Goal: Task Accomplishment & Management: Complete application form

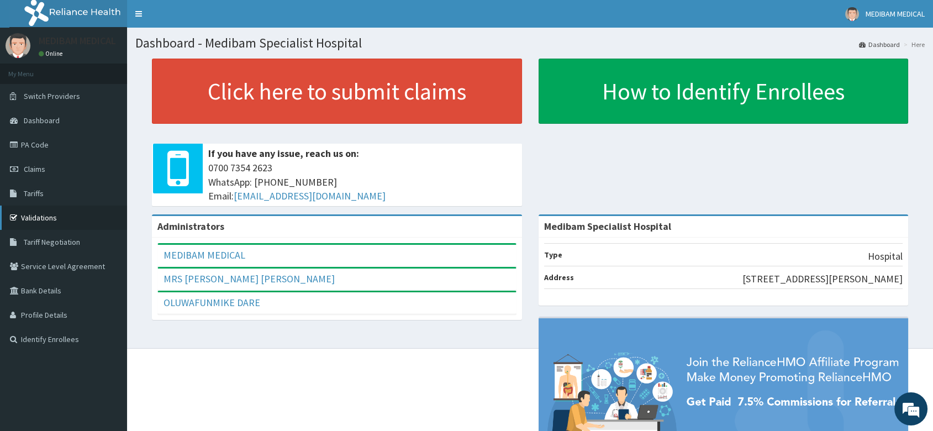
click at [29, 217] on link "Validations" at bounding box center [63, 218] width 127 height 24
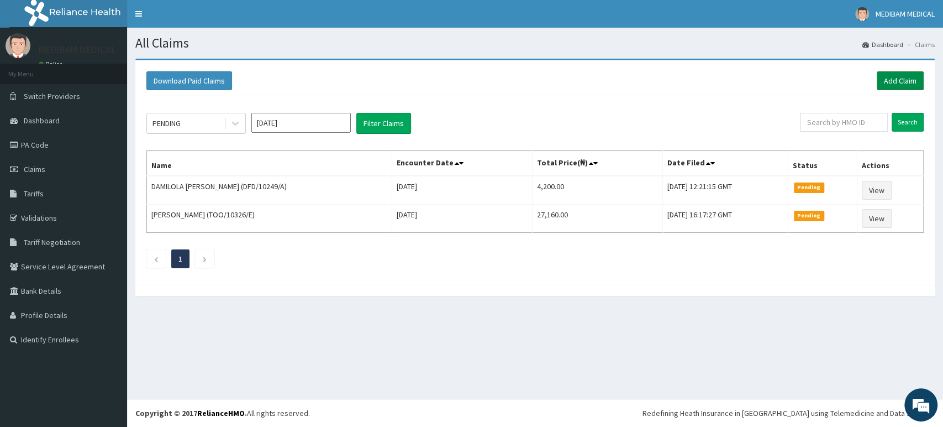
click at [896, 82] on link "Add Claim" at bounding box center [900, 80] width 47 height 19
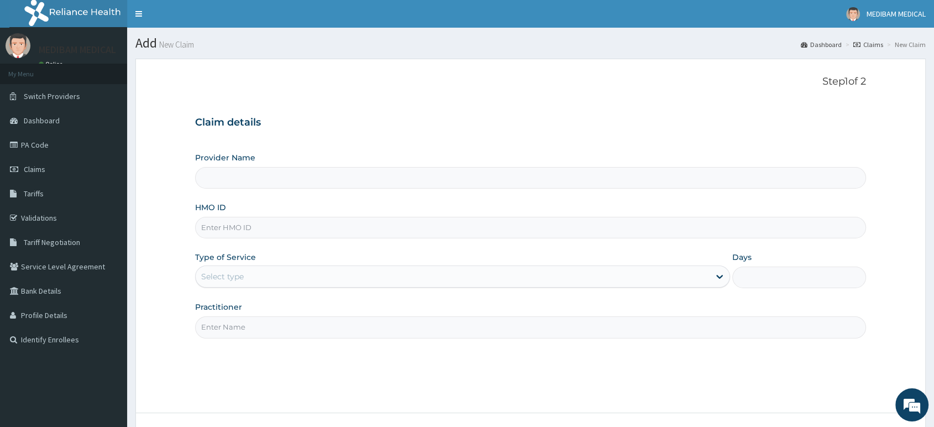
type input "Medibam Specialist Hospital"
click at [254, 230] on input "HMO ID" at bounding box center [530, 228] width 671 height 22
type input "f"
paste input "FMG/10242/B"
type input "FMG/10242/B"
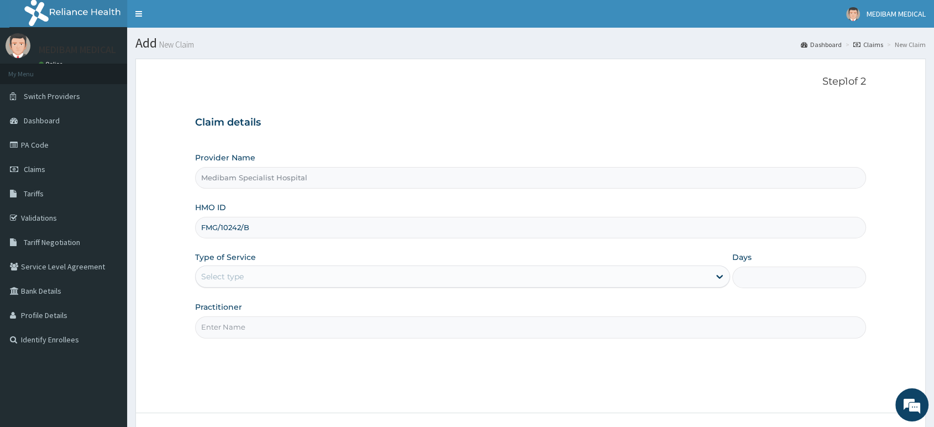
click at [292, 275] on div "Select type" at bounding box center [453, 276] width 514 height 18
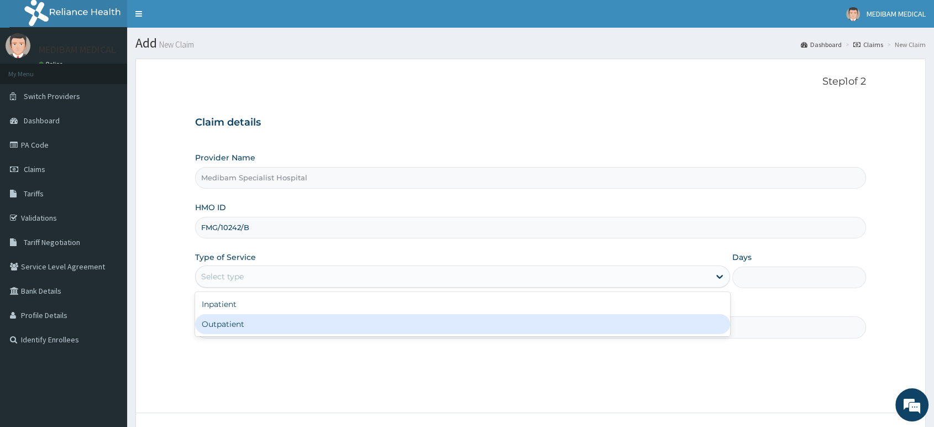
click at [275, 317] on div "Outpatient" at bounding box center [462, 324] width 535 height 20
type input "1"
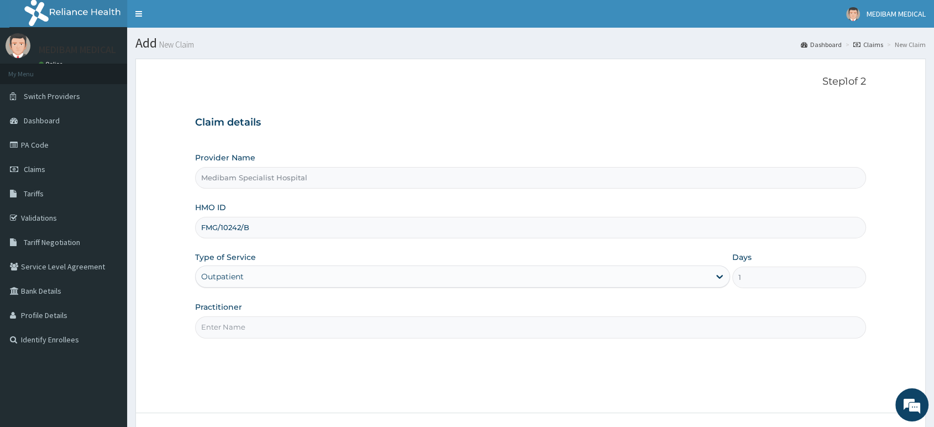
click at [278, 327] on input "Practitioner" at bounding box center [530, 327] width 671 height 22
click at [225, 328] on input "Practitioner" at bounding box center [530, 327] width 671 height 22
click at [416, 319] on input "Practitioner" at bounding box center [530, 327] width 671 height 22
click at [486, 324] on input "Practitioner" at bounding box center [530, 327] width 671 height 22
type input "DR OMOJUWA"
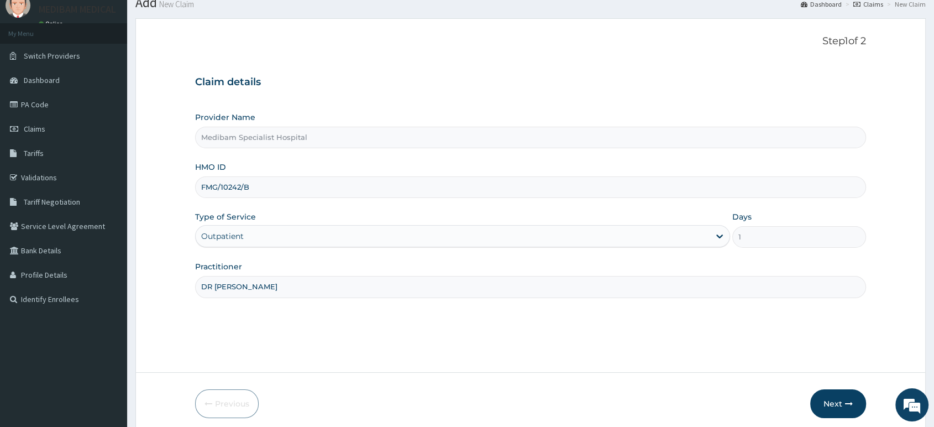
scroll to position [85, 0]
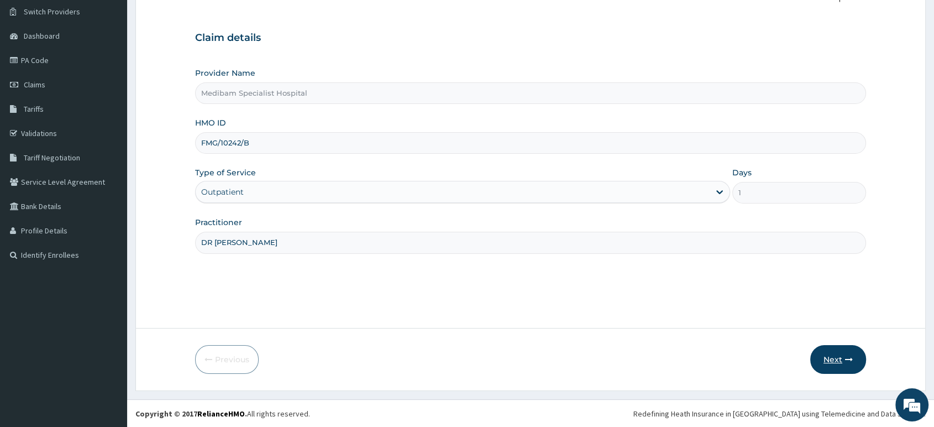
click at [833, 355] on button "Next" at bounding box center [838, 359] width 56 height 29
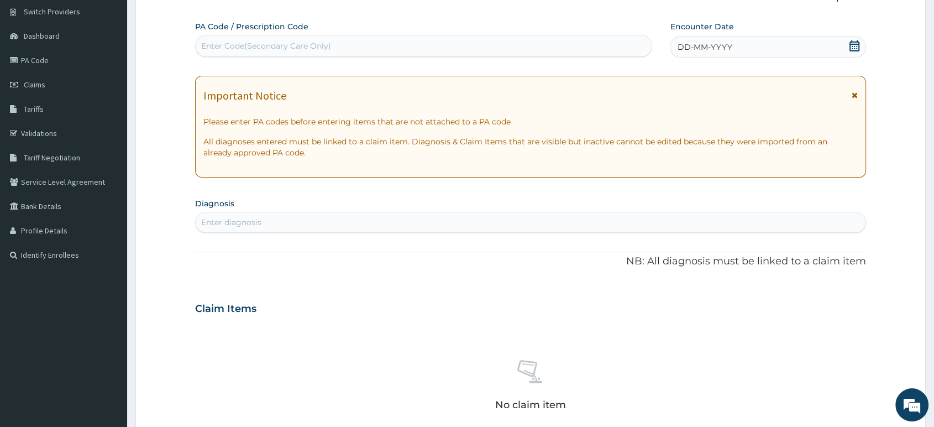
click at [822, 40] on div "DD-MM-YYYY" at bounding box center [768, 47] width 196 height 22
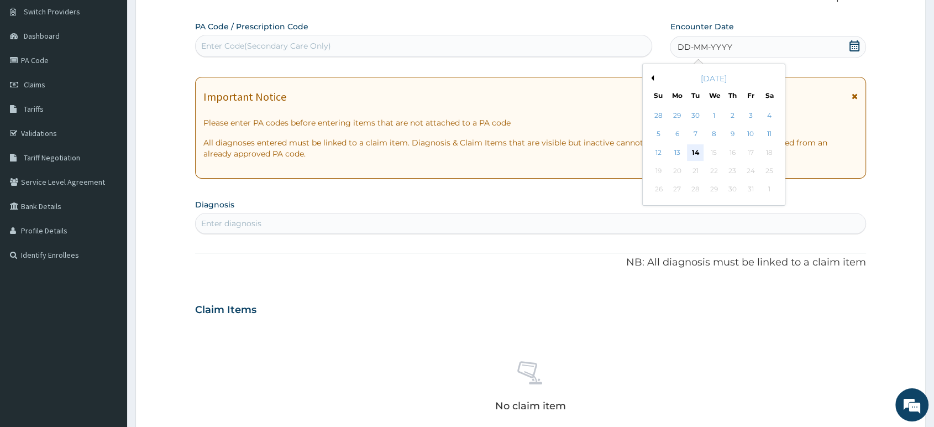
click at [694, 153] on div "14" at bounding box center [695, 152] width 17 height 17
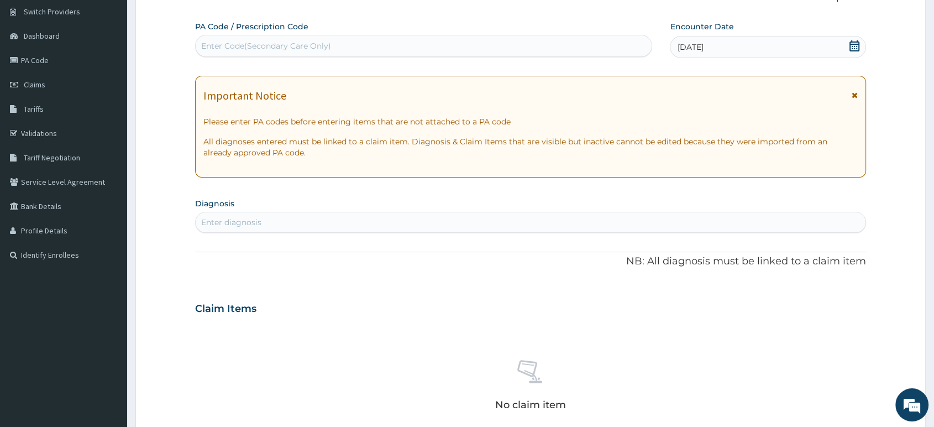
click at [444, 212] on div "Enter diagnosis" at bounding box center [530, 222] width 671 height 21
type input "resistance"
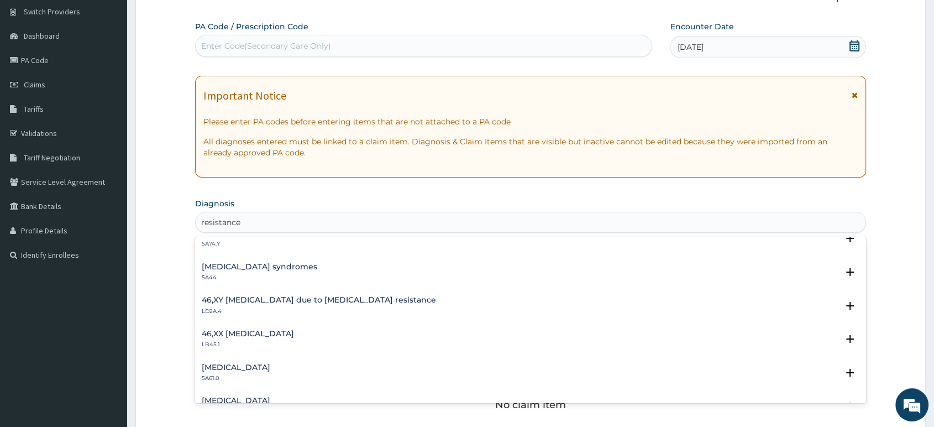
scroll to position [0, 0]
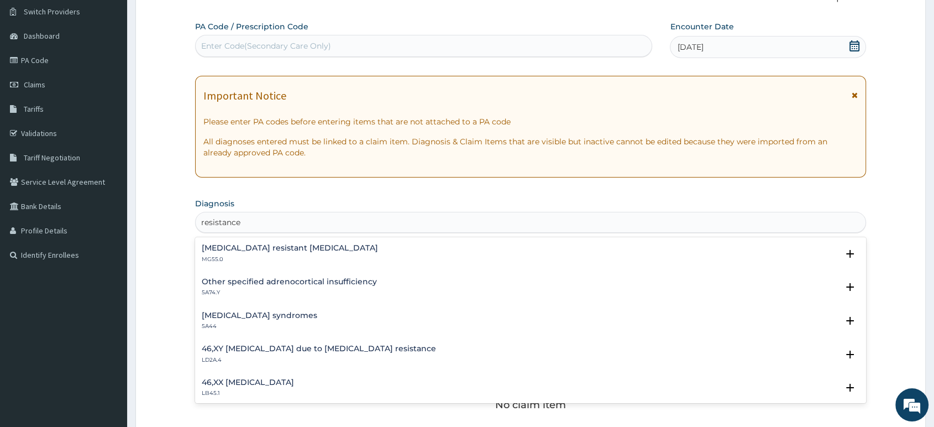
click at [230, 249] on h4 "Artemisinin resistant Plasmodium falciparum" at bounding box center [290, 248] width 176 height 8
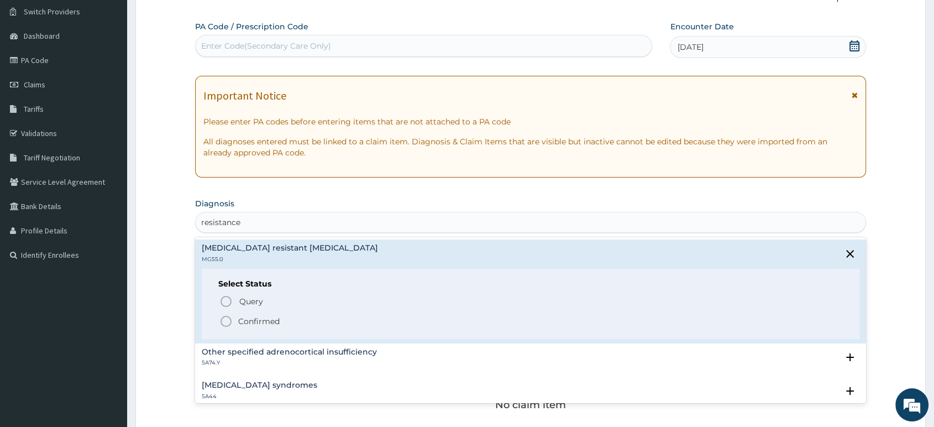
click at [227, 321] on icon "status option filled" at bounding box center [225, 320] width 13 height 13
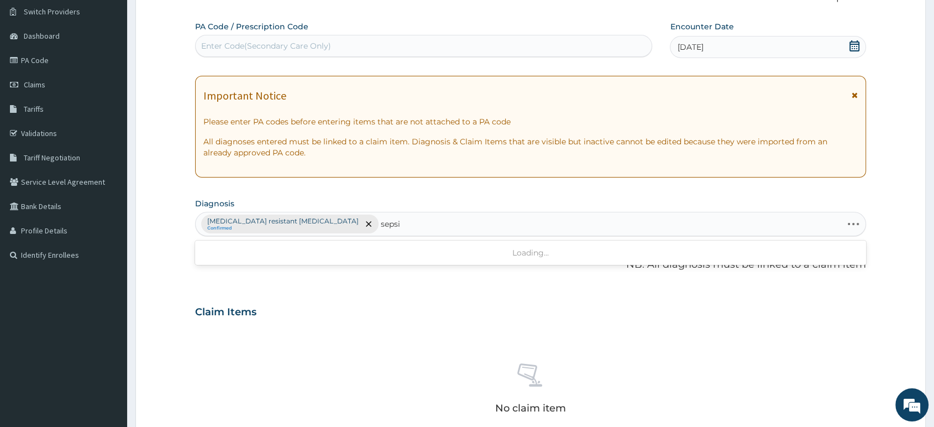
type input "sepsis"
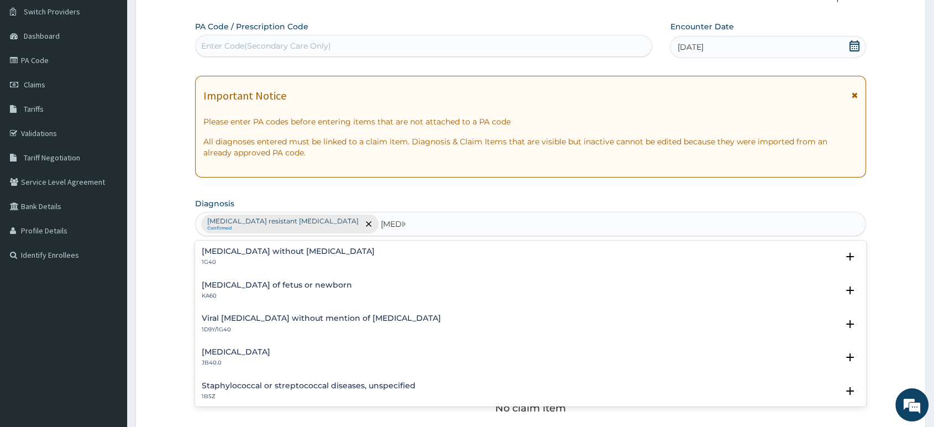
click at [248, 252] on h4 "Sepsis without septic shock" at bounding box center [288, 251] width 173 height 8
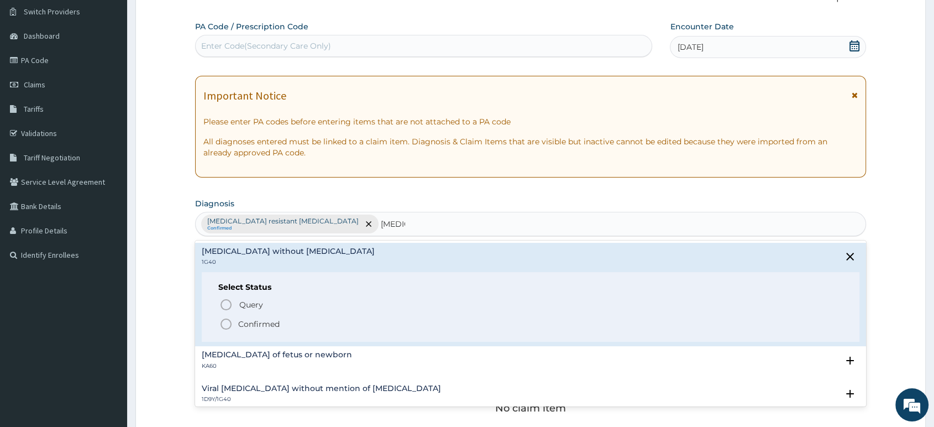
click at [225, 324] on icon "status option filled" at bounding box center [225, 323] width 13 height 13
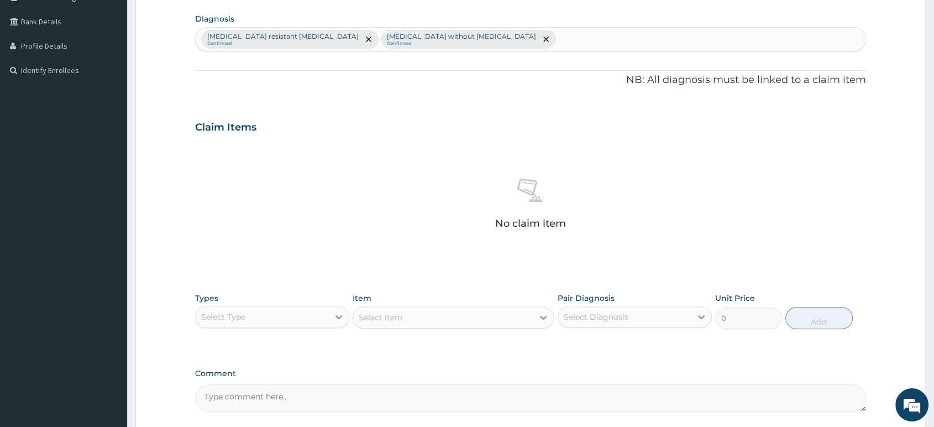
scroll to position [369, 0]
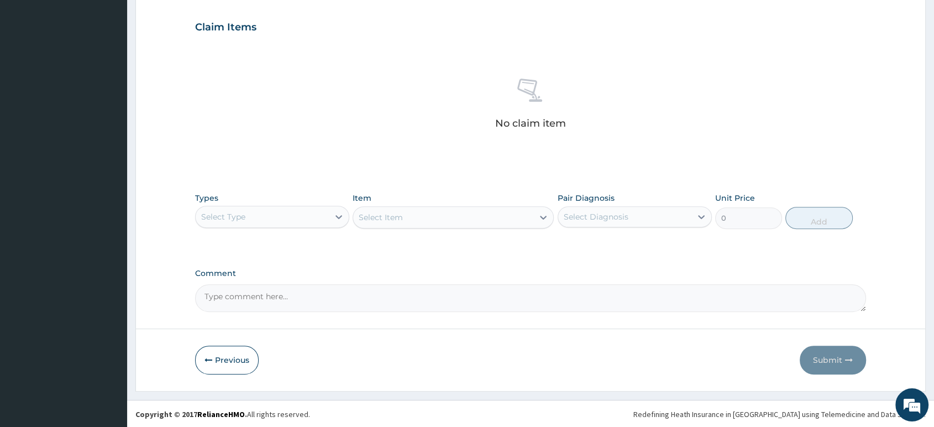
click at [255, 218] on div "Select Type" at bounding box center [262, 217] width 133 height 18
type input "pro"
click at [228, 245] on div "Procedures" at bounding box center [272, 244] width 154 height 20
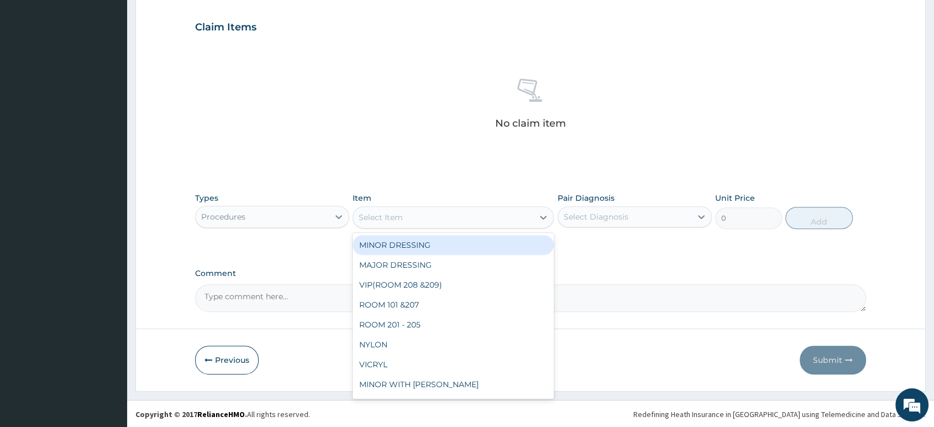
click at [461, 217] on div "Select Item" at bounding box center [443, 217] width 180 height 18
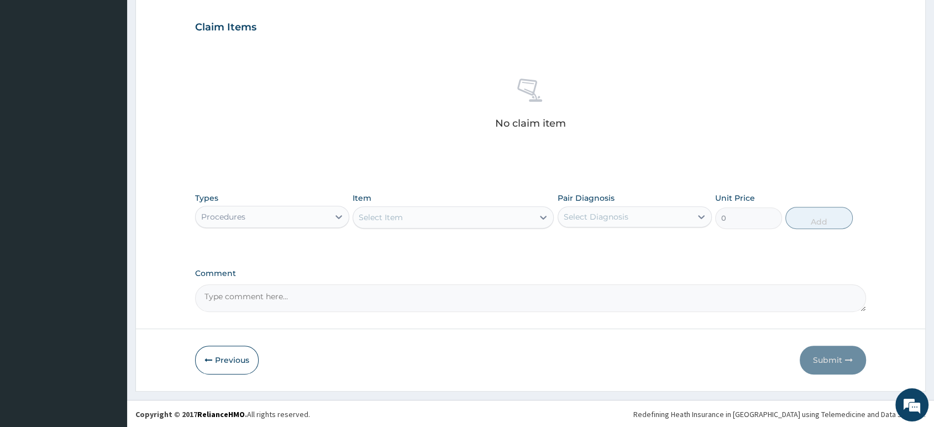
click at [461, 217] on div "Select Item" at bounding box center [443, 217] width 180 height 18
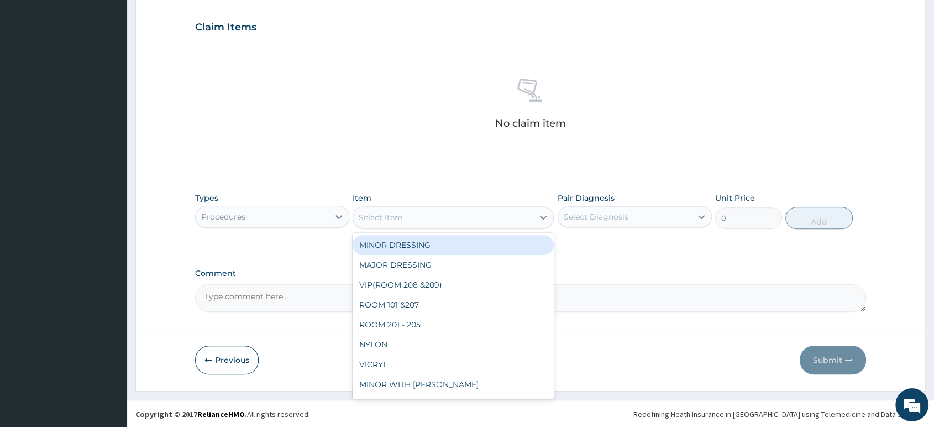
click at [461, 217] on div "Select Item" at bounding box center [443, 217] width 180 height 18
type input "con"
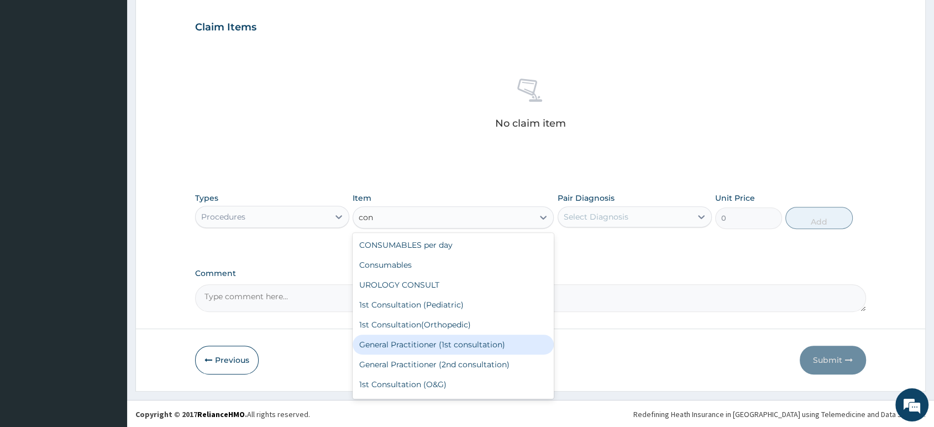
click at [421, 336] on div "General Practitioner (1st consultation)" at bounding box center [452, 344] width 201 height 20
type input "1500"
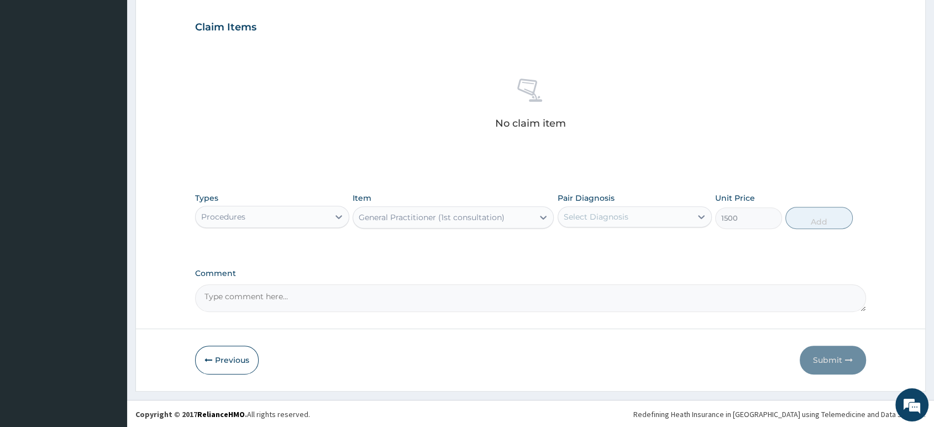
click at [643, 209] on div "Select Diagnosis" at bounding box center [624, 217] width 133 height 18
click at [653, 208] on div "Select Diagnosis" at bounding box center [624, 217] width 133 height 18
click at [663, 220] on div "Select Diagnosis" at bounding box center [624, 217] width 133 height 18
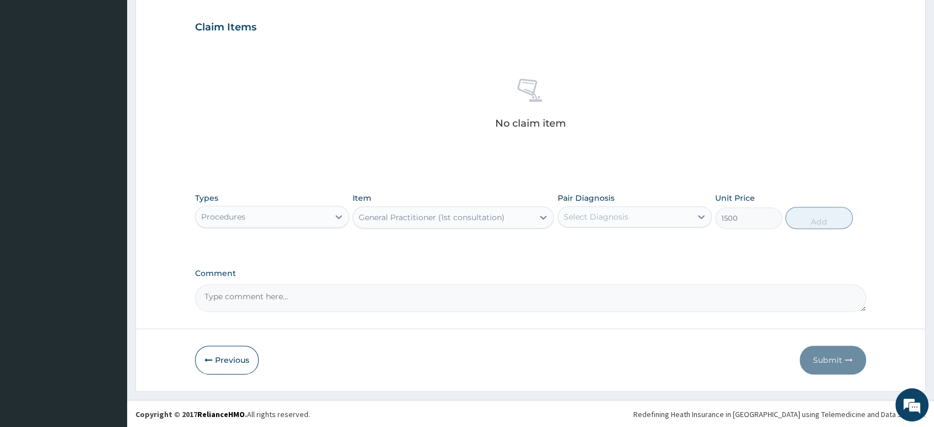
click at [663, 220] on div "Select Diagnosis" at bounding box center [624, 217] width 133 height 18
click at [665, 215] on div "Select Diagnosis" at bounding box center [624, 217] width 133 height 18
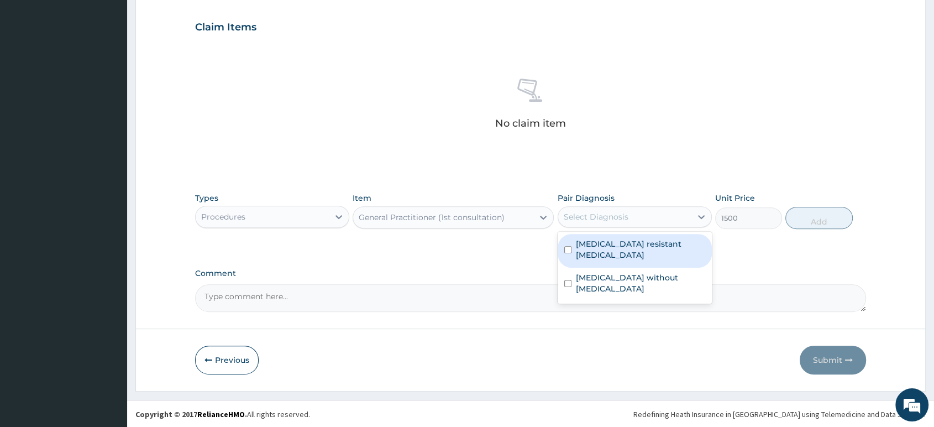
drag, startPoint x: 655, startPoint y: 244, endPoint x: 662, endPoint y: 229, distance: 16.8
click at [656, 242] on label "Artemisinin resistant Plasmodium falciparum" at bounding box center [640, 249] width 129 height 22
checkbox input "true"
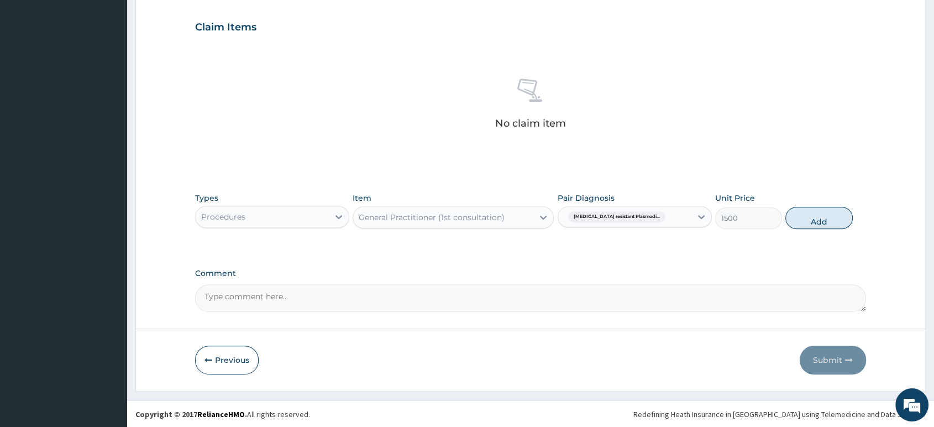
click at [672, 219] on div "Artemisinin resistant Plasmodi..." at bounding box center [624, 216] width 133 height 19
click at [672, 220] on div "Artemisinin resistant Plasmodi..." at bounding box center [624, 216] width 133 height 19
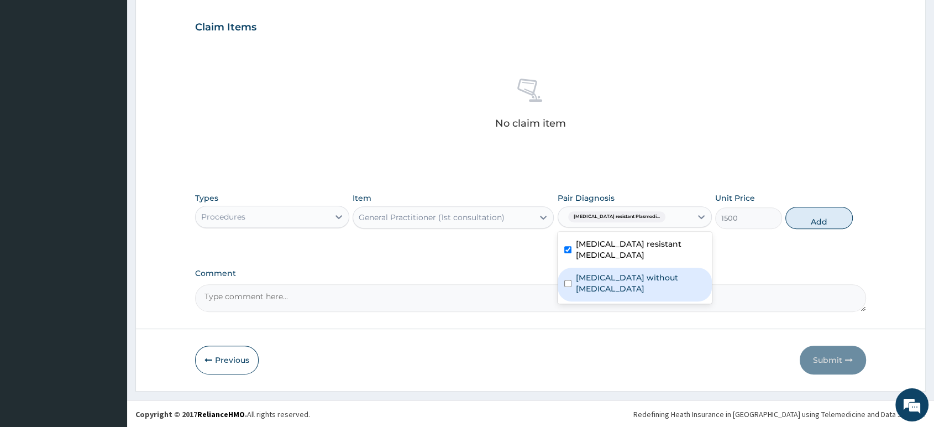
drag, startPoint x: 655, startPoint y: 274, endPoint x: 669, endPoint y: 266, distance: 16.3
click at [659, 272] on label "Sepsis without septic shock" at bounding box center [640, 283] width 129 height 22
checkbox input "true"
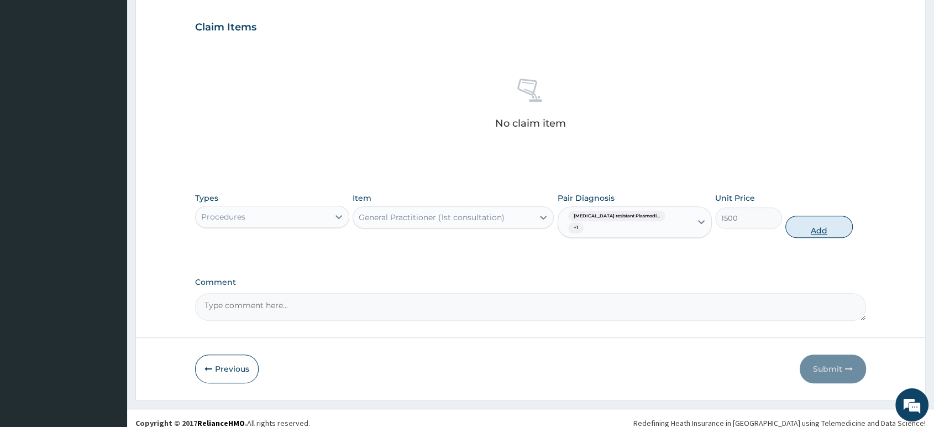
click at [813, 215] on button "Add" at bounding box center [818, 226] width 67 height 22
type input "0"
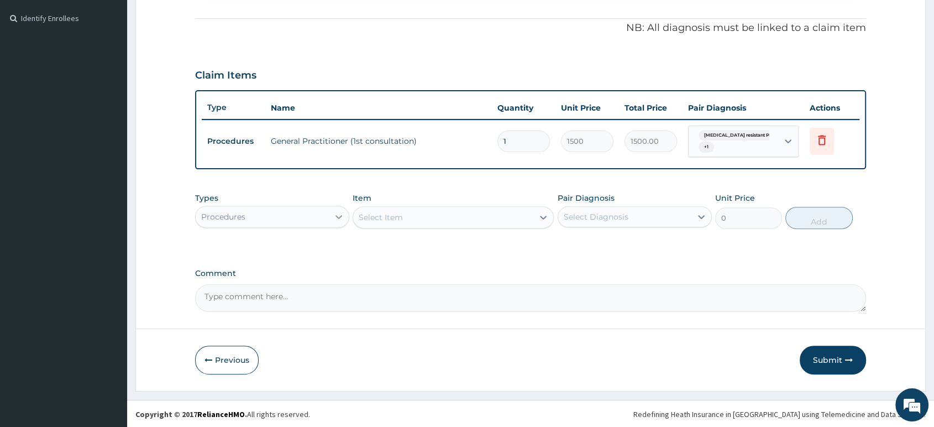
click at [336, 219] on icon at bounding box center [338, 216] width 11 height 11
type input "drug"
drag, startPoint x: 277, startPoint y: 246, endPoint x: 331, endPoint y: 243, distance: 54.2
click at [280, 246] on div "Drugs" at bounding box center [272, 244] width 154 height 20
click at [419, 223] on div "Select Item" at bounding box center [452, 217] width 201 height 22
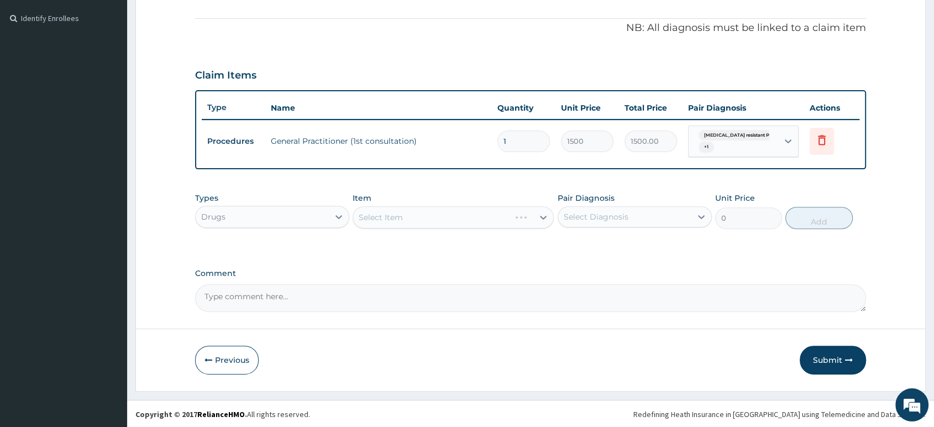
click at [419, 223] on div "Select Item" at bounding box center [452, 217] width 201 height 22
click at [420, 222] on div "Select Item" at bounding box center [452, 217] width 201 height 22
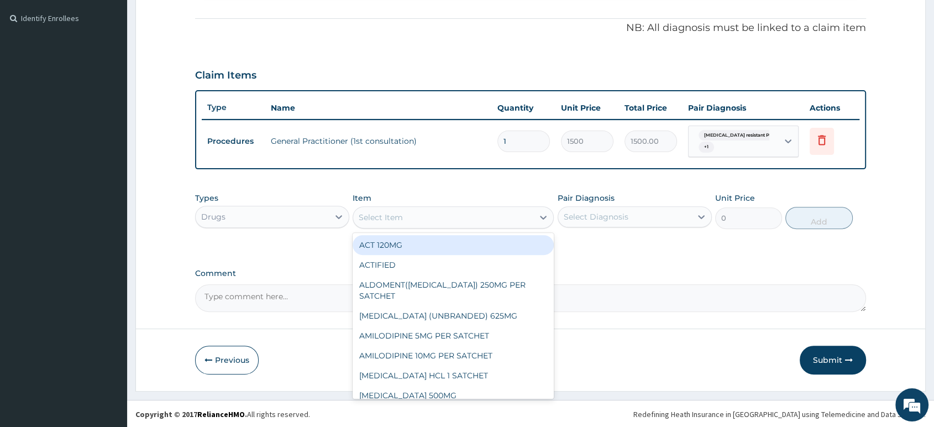
click at [429, 220] on div "Select Item" at bounding box center [443, 217] width 180 height 18
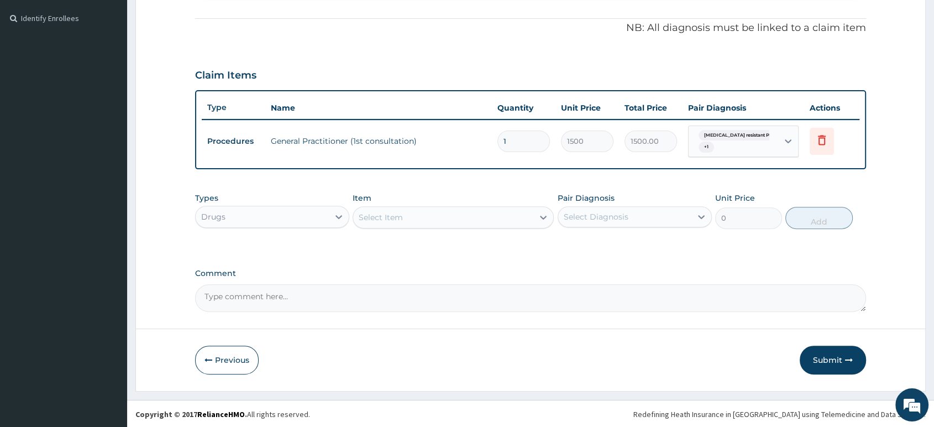
click at [429, 220] on div "Select Item" at bounding box center [443, 217] width 180 height 18
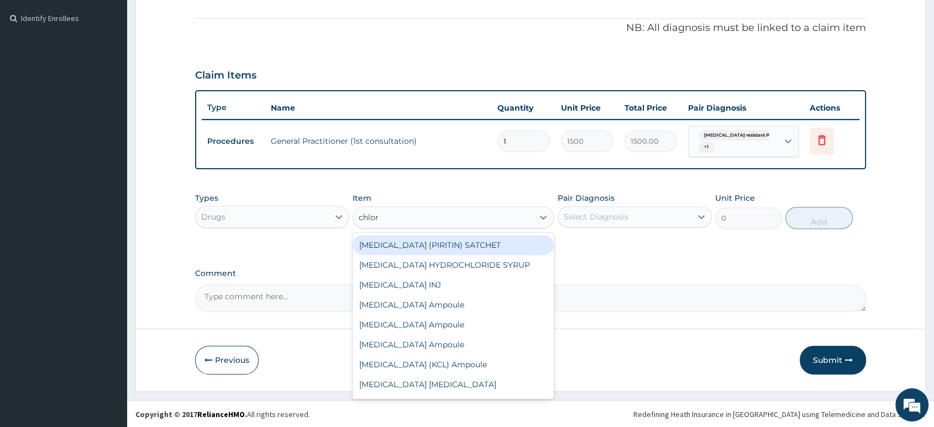
type input "chloro"
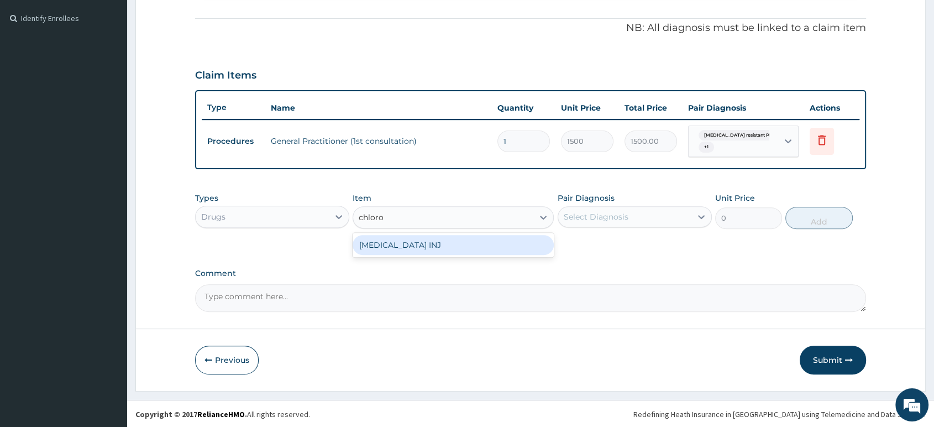
click at [427, 248] on div "CHLOROQUINE INJ" at bounding box center [452, 245] width 201 height 20
type input "700"
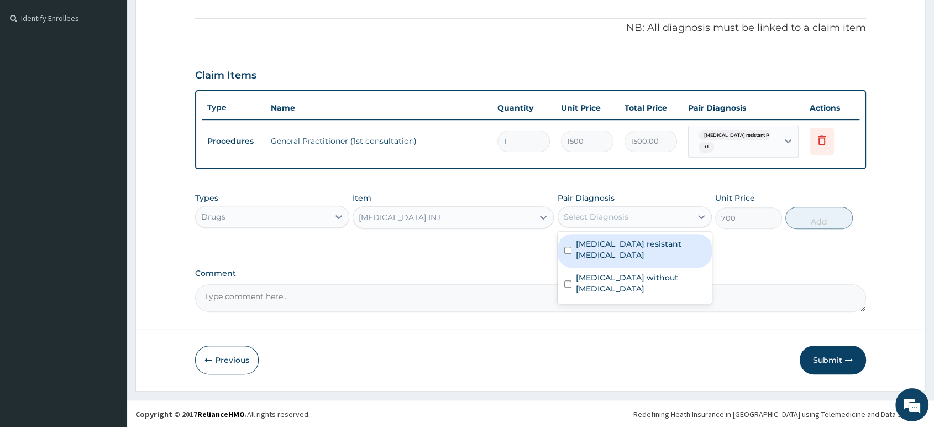
click at [596, 211] on div "Select Diagnosis" at bounding box center [596, 216] width 65 height 11
drag, startPoint x: 612, startPoint y: 251, endPoint x: 638, endPoint y: 223, distance: 38.3
click at [617, 246] on label "Artemisinin resistant Plasmodium falciparum" at bounding box center [640, 249] width 129 height 22
checkbox input "true"
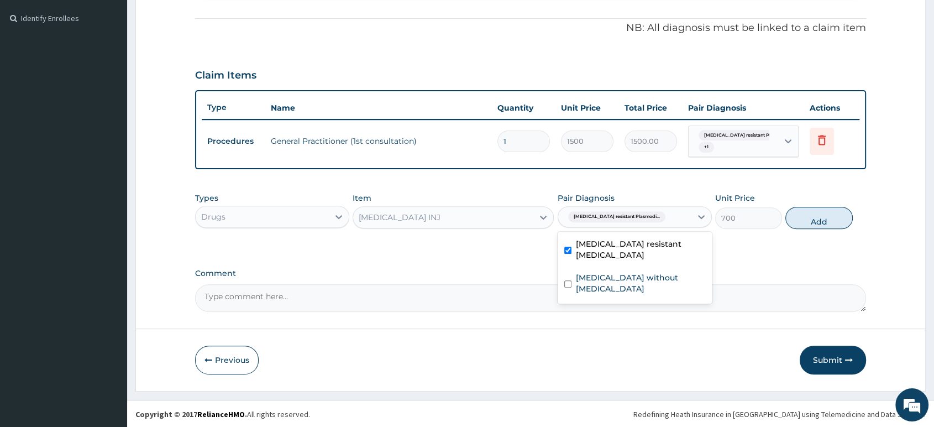
click at [667, 213] on div "Artemisinin resistant Plasmodi..." at bounding box center [624, 216] width 133 height 19
click at [670, 217] on div "Artemisinin resistant Plasmodi..." at bounding box center [624, 216] width 133 height 19
drag, startPoint x: 633, startPoint y: 281, endPoint x: 449, endPoint y: 269, distance: 184.4
click at [632, 281] on label "Sepsis without septic shock" at bounding box center [640, 283] width 129 height 22
checkbox input "true"
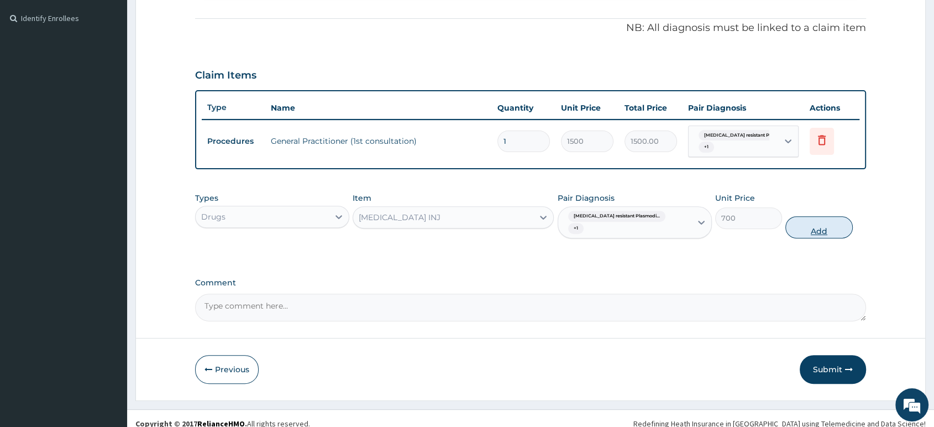
click at [827, 217] on button "Add" at bounding box center [818, 227] width 67 height 22
type input "0"
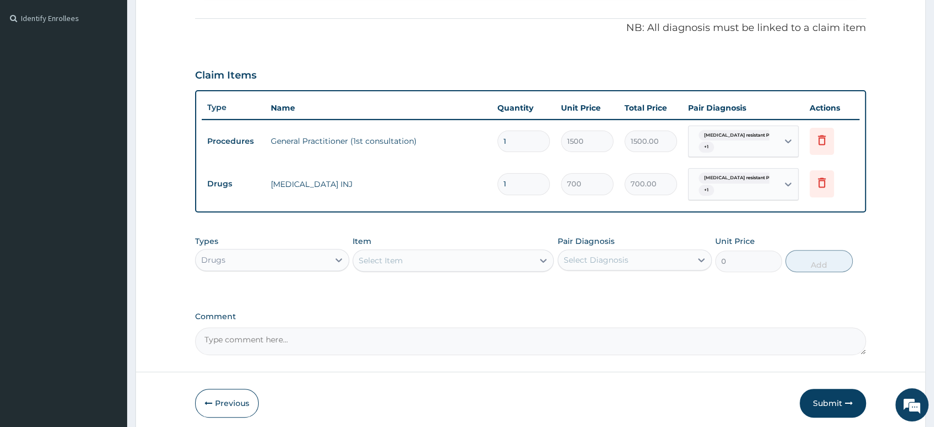
type input "0.00"
type input "3"
type input "2100.00"
type input "3"
click at [455, 266] on div "Select Item" at bounding box center [443, 260] width 180 height 18
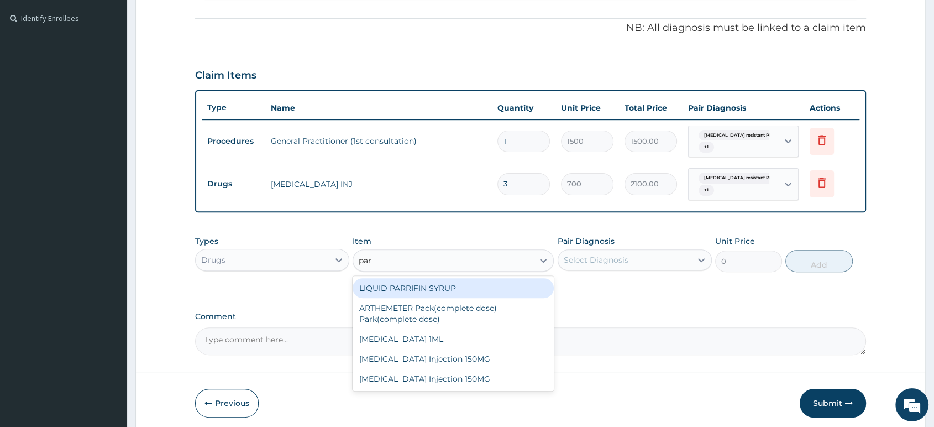
type input "para"
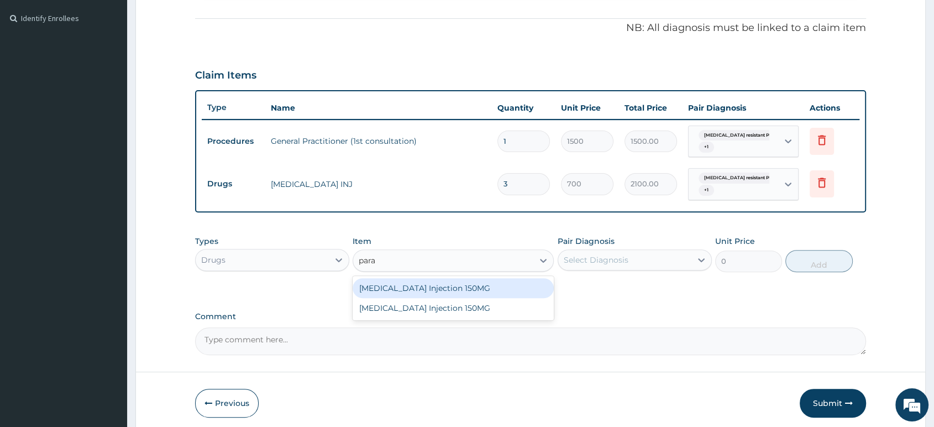
click at [443, 290] on div "Paracetamol Injection 150MG" at bounding box center [452, 288] width 201 height 20
type input "250"
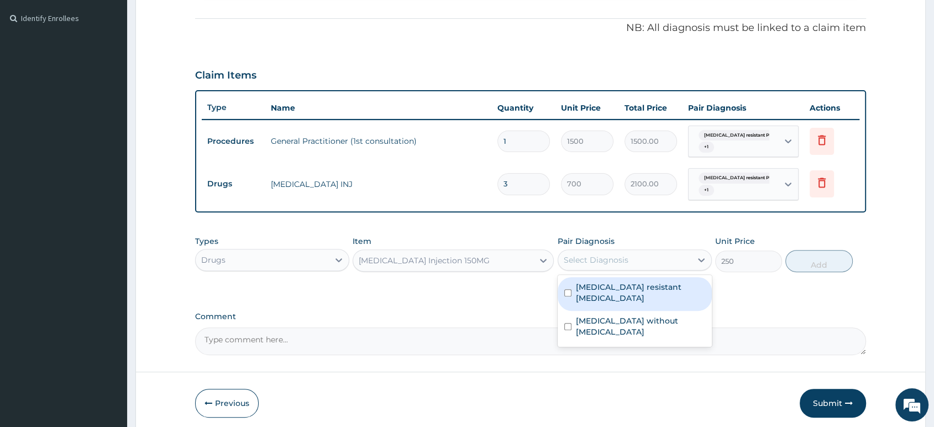
click at [592, 261] on div "Select Diagnosis" at bounding box center [596, 259] width 65 height 11
drag, startPoint x: 591, startPoint y: 295, endPoint x: 619, endPoint y: 275, distance: 34.8
click at [597, 291] on label "Artemisinin resistant Plasmodium falciparum" at bounding box center [640, 292] width 129 height 22
checkbox input "true"
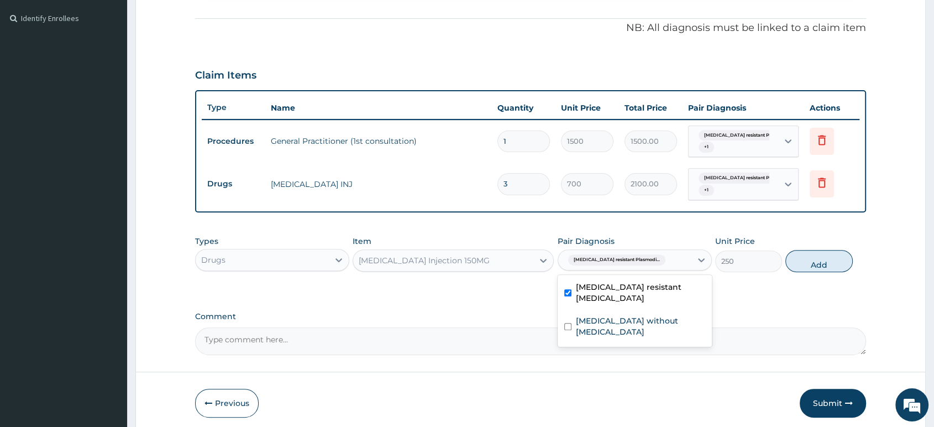
click at [667, 257] on div "Artemisinin resistant Plasmodi..." at bounding box center [624, 259] width 133 height 19
click at [675, 267] on div "Artemisinin resistant Plasmodi..." at bounding box center [624, 259] width 133 height 19
drag, startPoint x: 657, startPoint y: 324, endPoint x: 681, endPoint y: 307, distance: 29.3
click at [670, 315] on label "Sepsis without septic shock" at bounding box center [640, 326] width 129 height 22
checkbox input "true"
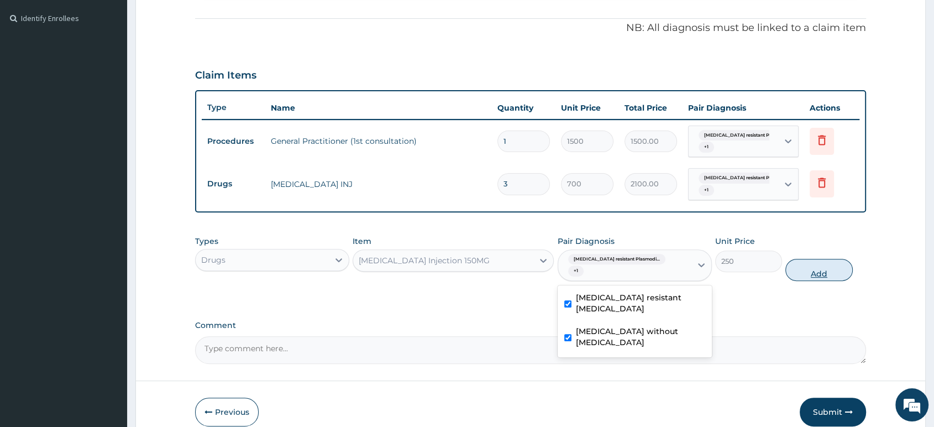
click at [810, 259] on button "Add" at bounding box center [818, 270] width 67 height 22
type input "0"
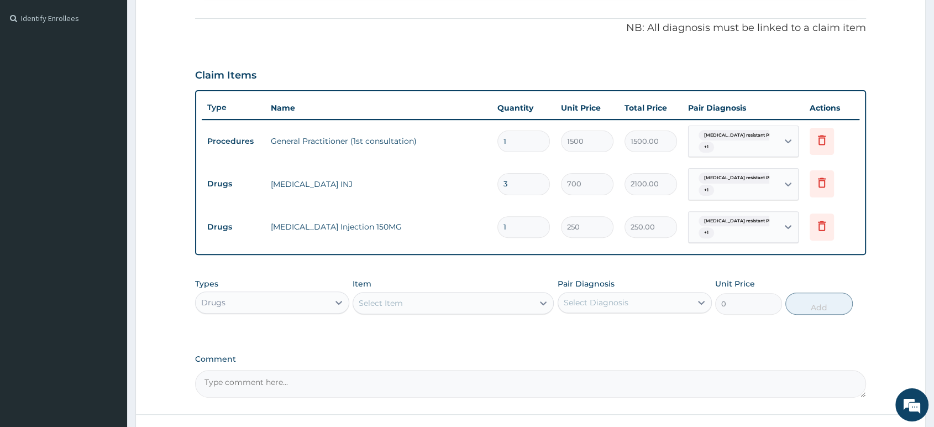
type input "0.00"
type input "4"
type input "1000.00"
type input "4"
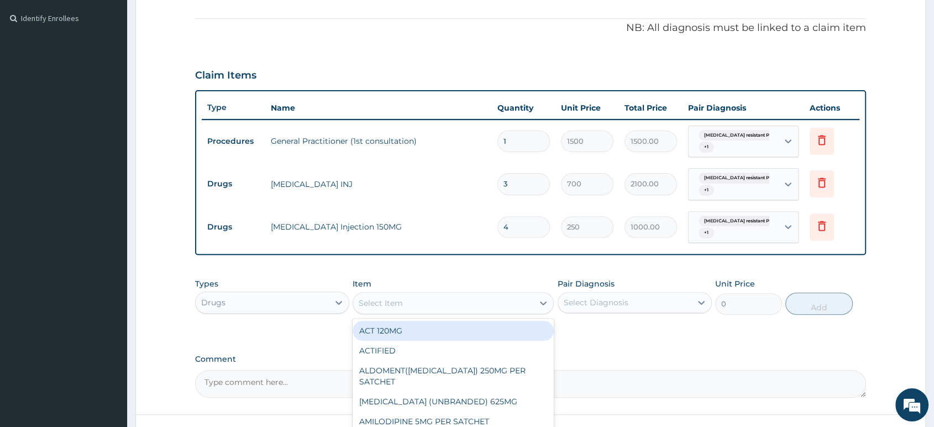
click at [465, 299] on div "Select Item" at bounding box center [443, 303] width 180 height 18
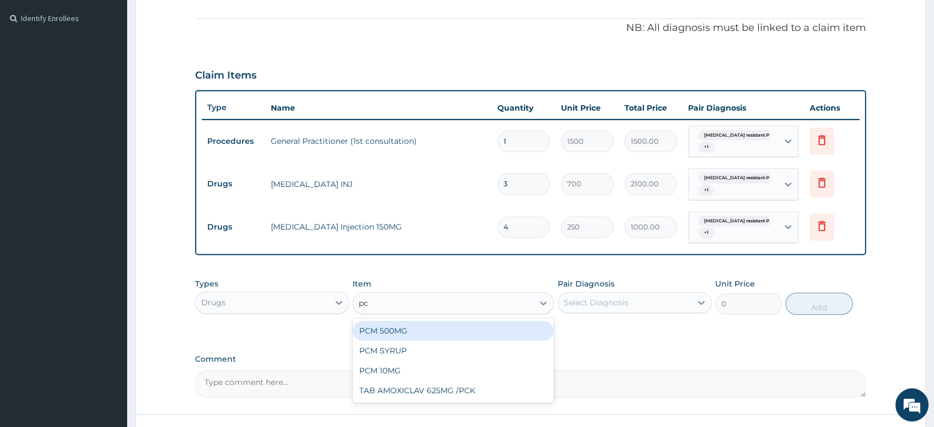
type input "pcm"
click at [439, 329] on div "PCM 500MG" at bounding box center [452, 330] width 201 height 20
type input "28"
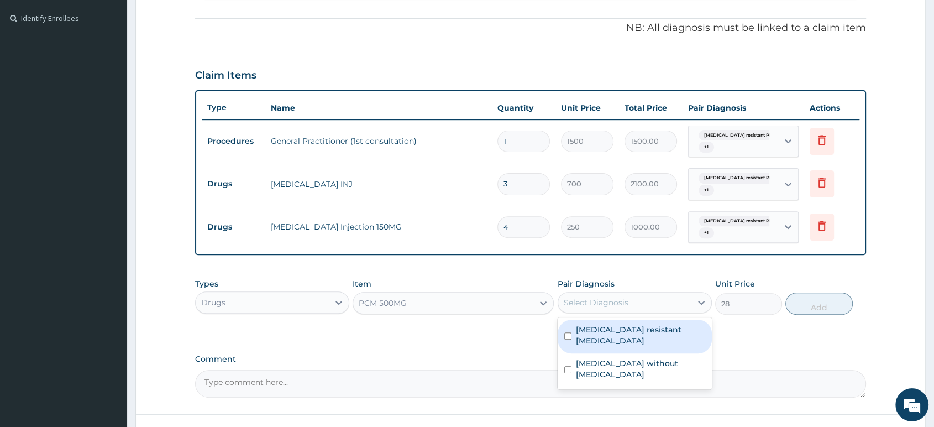
click at [620, 303] on div "Select Diagnosis" at bounding box center [596, 302] width 65 height 11
drag, startPoint x: 630, startPoint y: 338, endPoint x: 666, endPoint y: 309, distance: 45.6
click at [636, 332] on label "Artemisinin resistant Plasmodium falciparum" at bounding box center [640, 335] width 129 height 22
checkbox input "true"
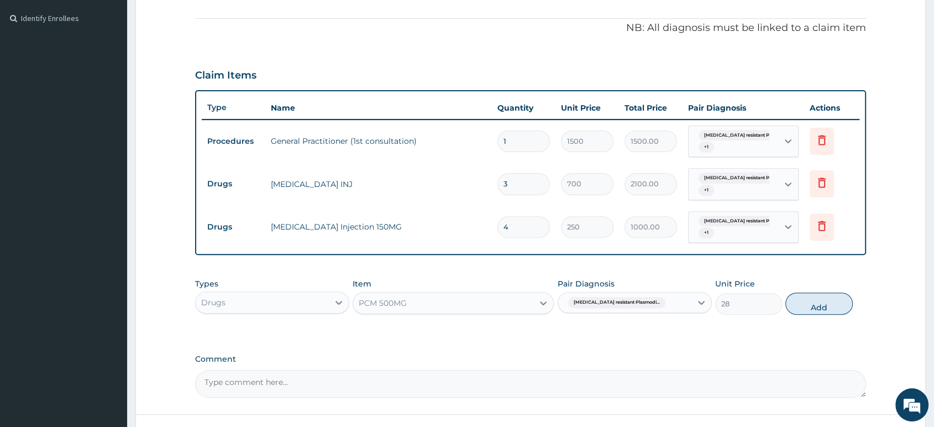
drag, startPoint x: 670, startPoint y: 299, endPoint x: 670, endPoint y: 328, distance: 28.7
click at [670, 299] on div "Artemisinin resistant Plasmodi..." at bounding box center [624, 302] width 133 height 19
drag, startPoint x: 668, startPoint y: 303, endPoint x: 666, endPoint y: 315, distance: 11.7
click at [668, 304] on div "Artemisinin resistant Plasmodi..." at bounding box center [624, 302] width 133 height 19
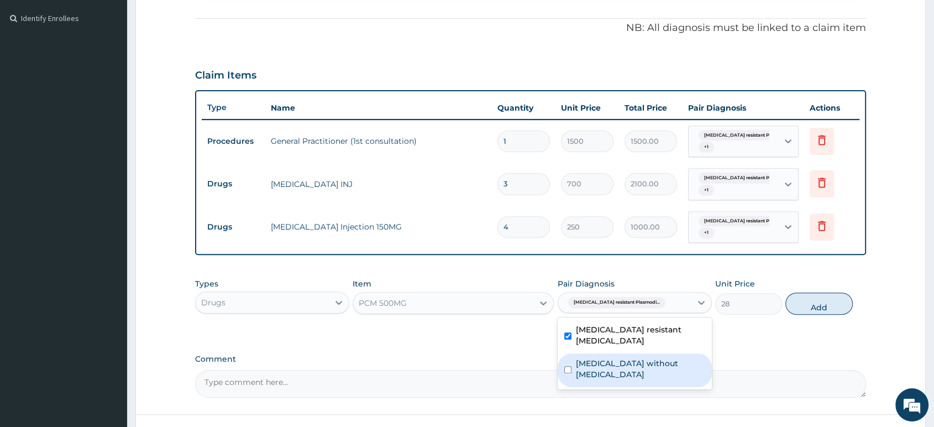
drag, startPoint x: 649, startPoint y: 356, endPoint x: 655, endPoint y: 353, distance: 6.9
click at [650, 357] on label "Sepsis without septic shock" at bounding box center [640, 368] width 129 height 22
checkbox input "true"
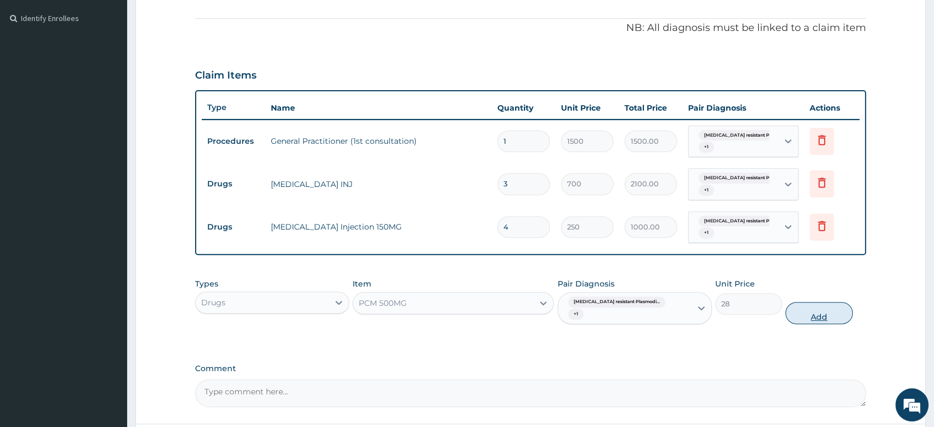
click at [814, 304] on button "Add" at bounding box center [818, 313] width 67 height 22
type input "0"
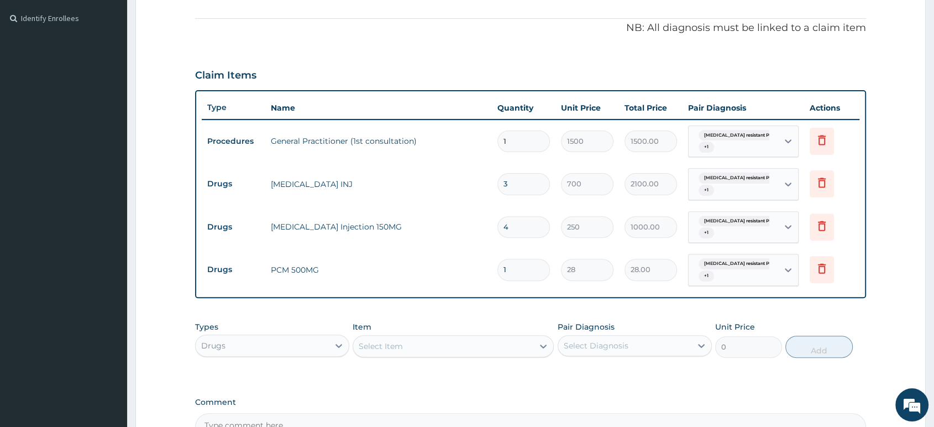
type input "18"
type input "504.00"
type input "18"
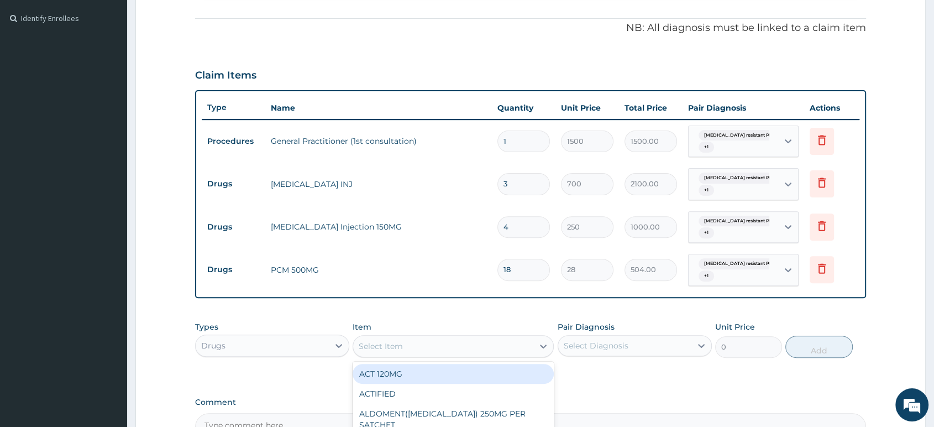
click at [394, 343] on div "Select Item" at bounding box center [381, 345] width 44 height 11
type input "omepra"
click at [433, 373] on div "OMEPRAZOLE 20MG" at bounding box center [452, 374] width 201 height 20
type input "700"
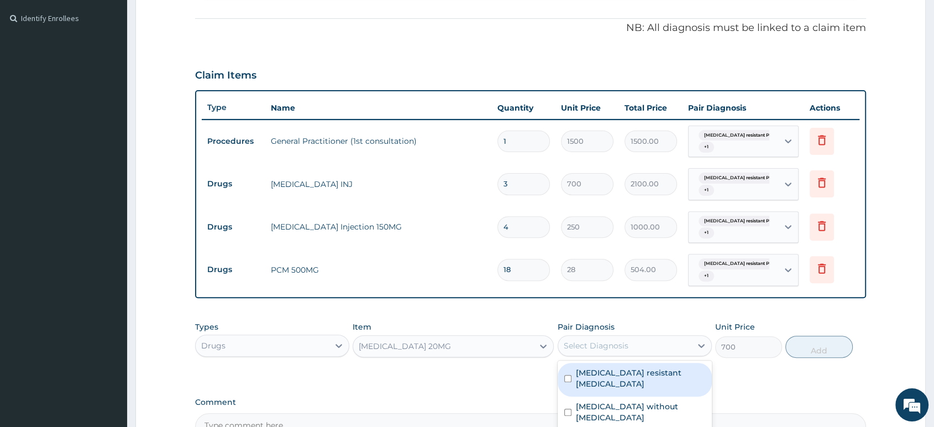
click at [659, 343] on div "Select Diagnosis" at bounding box center [624, 345] width 133 height 18
drag, startPoint x: 650, startPoint y: 378, endPoint x: 670, endPoint y: 361, distance: 27.0
click at [651, 378] on label "Artemisinin resistant Plasmodium falciparum" at bounding box center [640, 378] width 129 height 22
checkbox input "true"
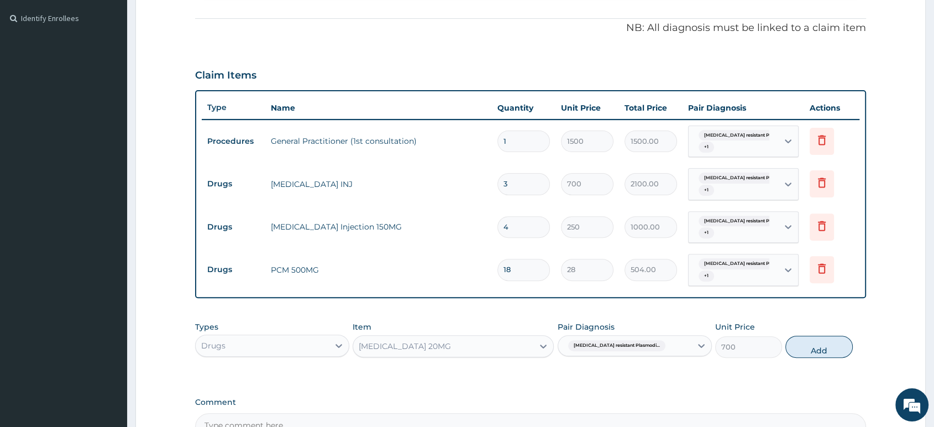
click at [673, 345] on div "Artemisinin resistant Plasmodi..." at bounding box center [624, 345] width 133 height 19
click at [672, 348] on div "Artemisinin resistant Plasmodi..." at bounding box center [624, 345] width 133 height 19
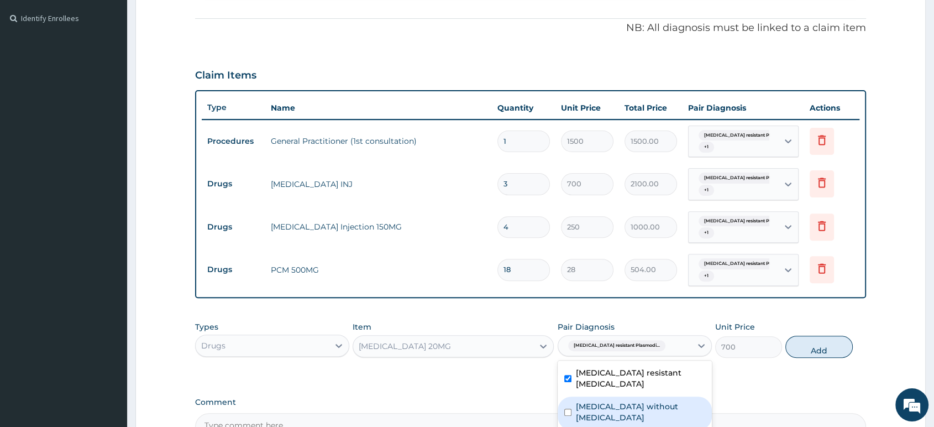
drag, startPoint x: 663, startPoint y: 402, endPoint x: 756, endPoint y: 344, distance: 109.5
click at [664, 401] on label "Sepsis without septic shock" at bounding box center [640, 412] width 129 height 22
checkbox input "true"
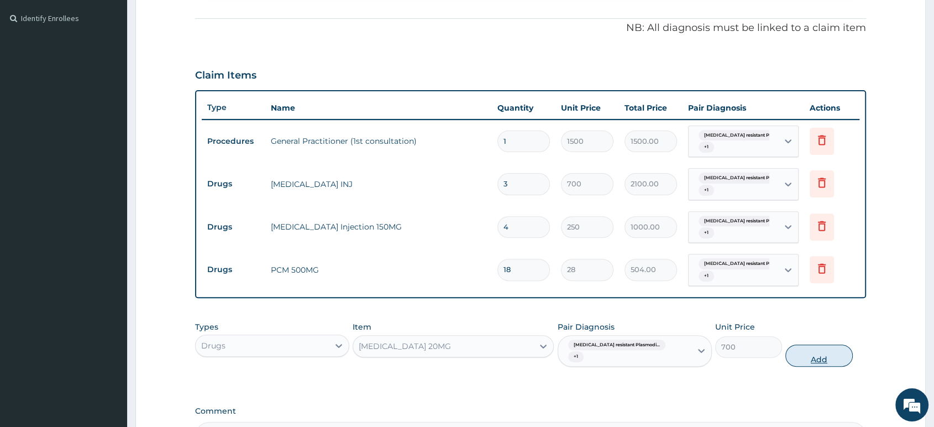
click at [803, 344] on button "Add" at bounding box center [818, 355] width 67 height 22
type input "0"
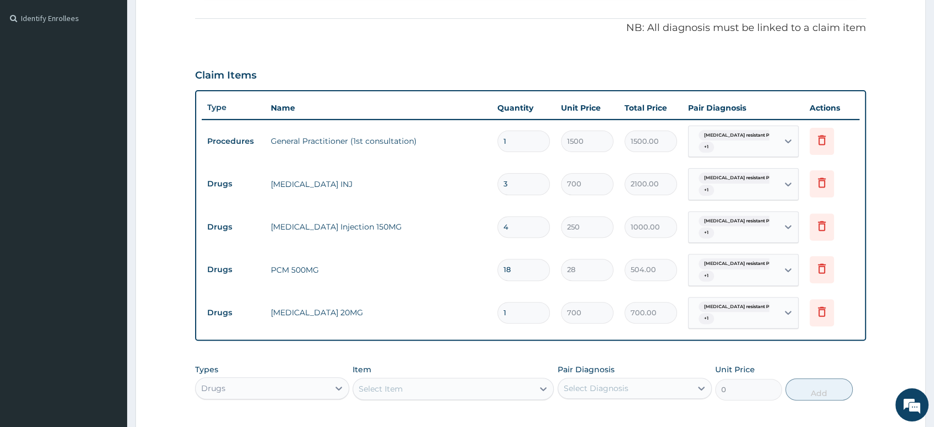
type input "0.00"
type input "2"
type input "1400.00"
type input "20"
type input "14000.00"
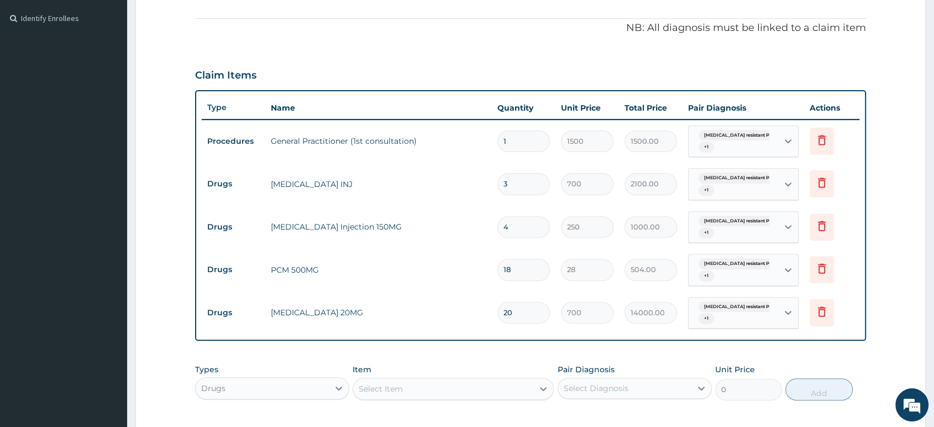
type input "2"
type input "1400.00"
type input "0.00"
type input "2"
type input "1400.00"
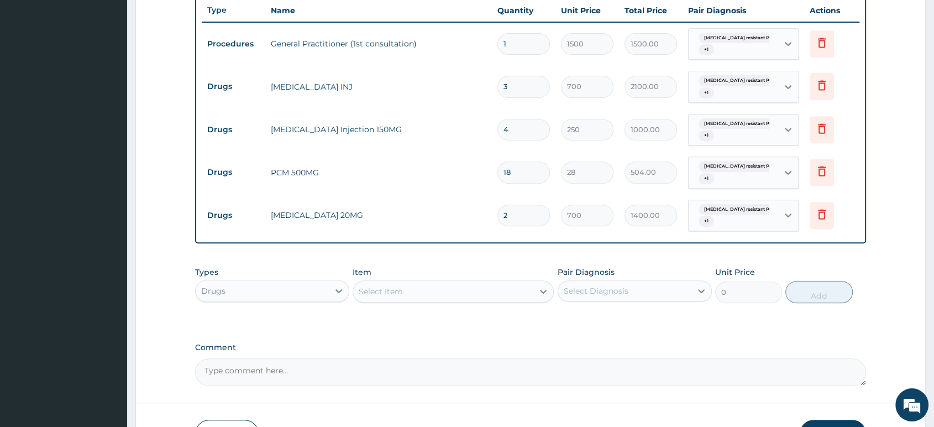
scroll to position [491, 0]
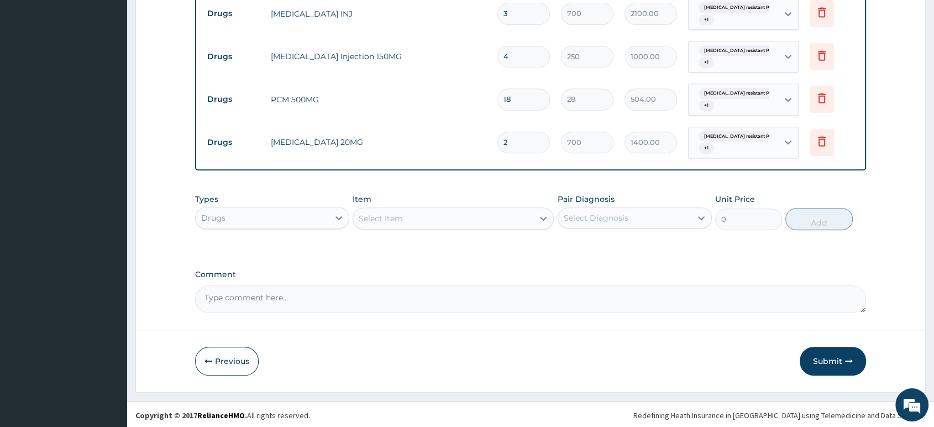
type input "2"
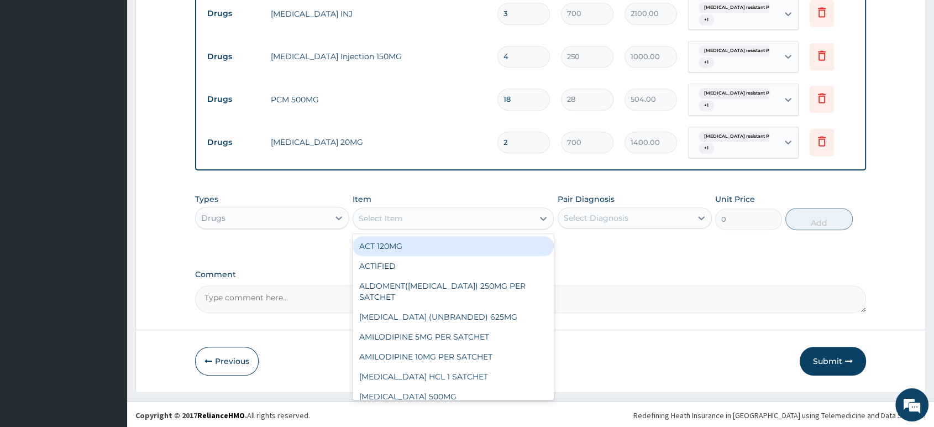
click at [418, 216] on div "Select Item" at bounding box center [443, 218] width 180 height 18
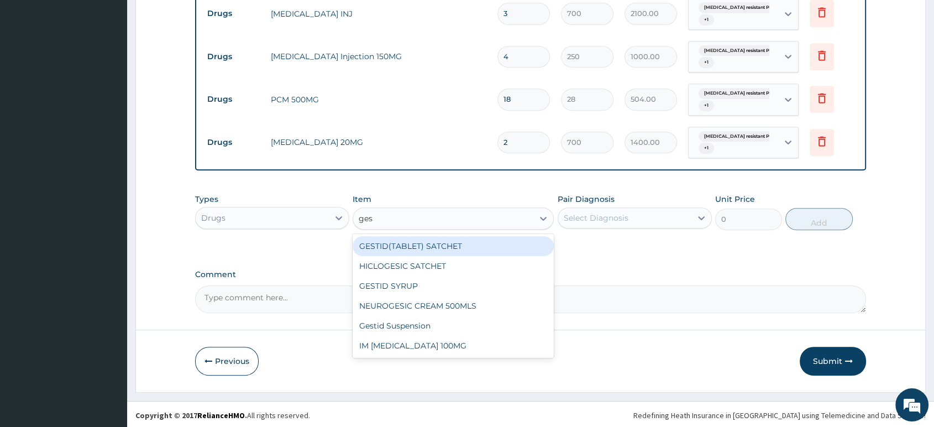
type input "gest"
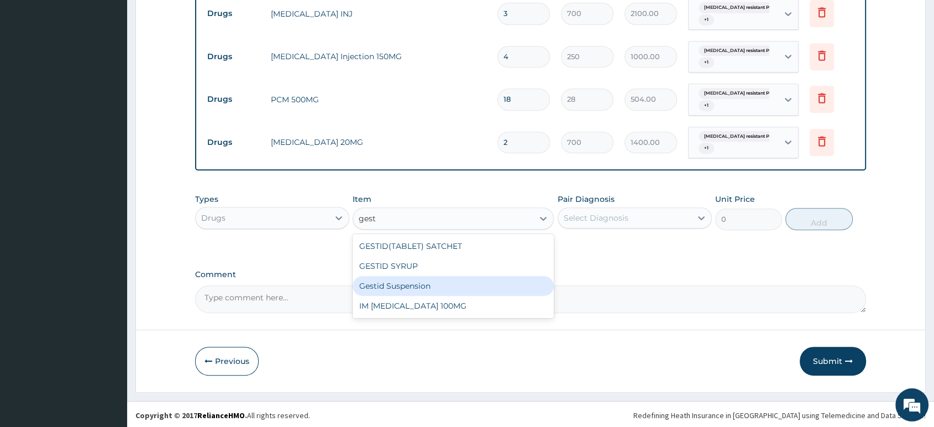
click at [398, 286] on div "Gestid Suspension" at bounding box center [452, 286] width 201 height 20
type input "2500"
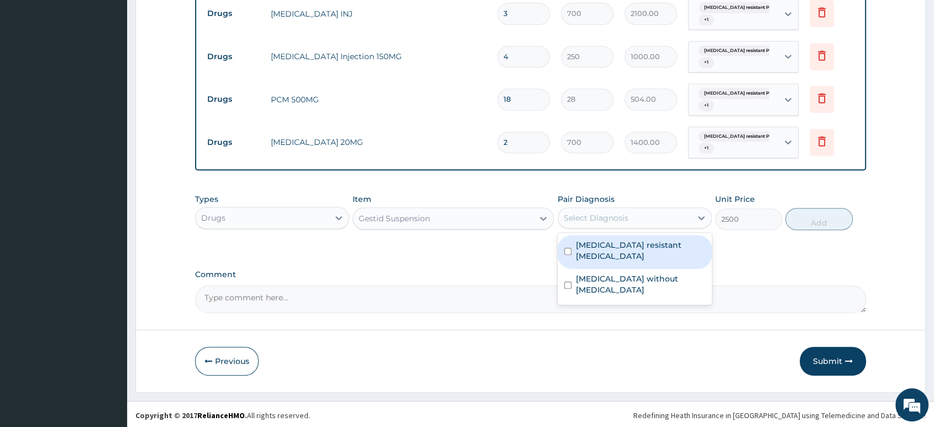
click at [588, 215] on div "Select Diagnosis" at bounding box center [596, 217] width 65 height 11
drag, startPoint x: 607, startPoint y: 257, endPoint x: 629, endPoint y: 235, distance: 30.9
click at [610, 255] on label "Artemisinin resistant Plasmodium falciparum" at bounding box center [640, 250] width 129 height 22
checkbox input "true"
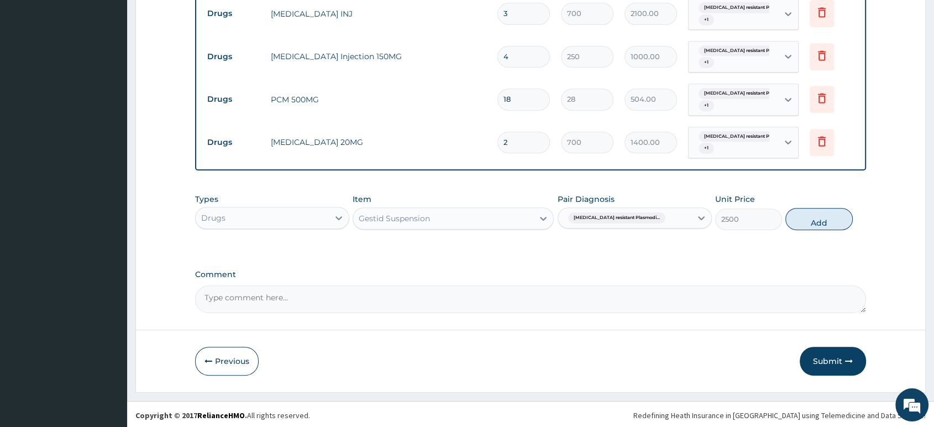
click at [654, 212] on div "Artemisinin resistant Plasmodi..." at bounding box center [624, 217] width 133 height 19
drag, startPoint x: 661, startPoint y: 216, endPoint x: 650, endPoint y: 246, distance: 32.5
click at [661, 217] on div "Artemisinin resistant Plasmodi..." at bounding box center [624, 217] width 133 height 19
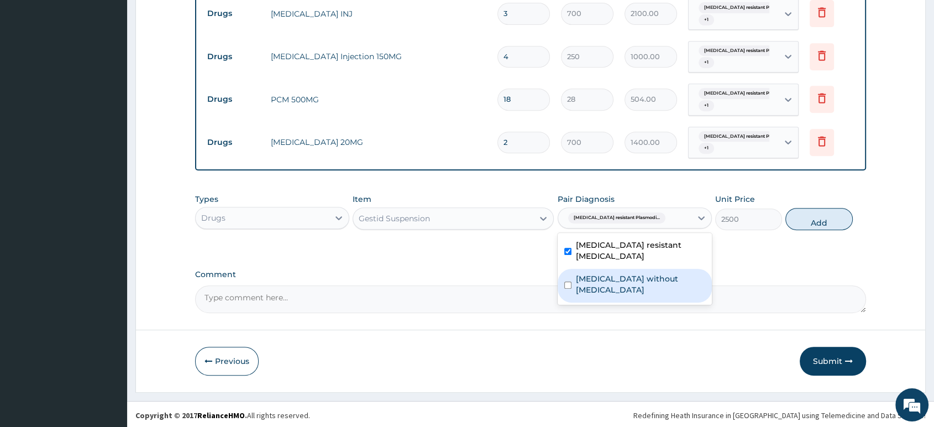
drag, startPoint x: 641, startPoint y: 277, endPoint x: 691, endPoint y: 254, distance: 55.1
click at [650, 275] on label "Sepsis without septic shock" at bounding box center [640, 284] width 129 height 22
checkbox input "true"
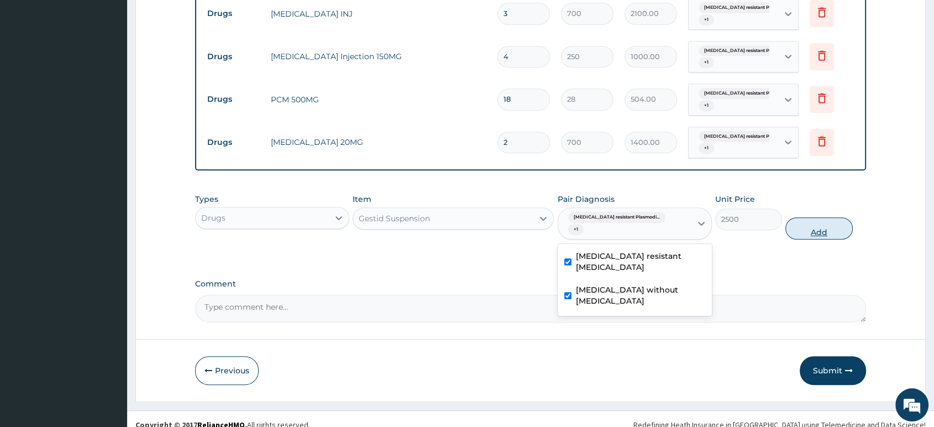
click at [798, 221] on button "Add" at bounding box center [818, 228] width 67 height 22
type input "0"
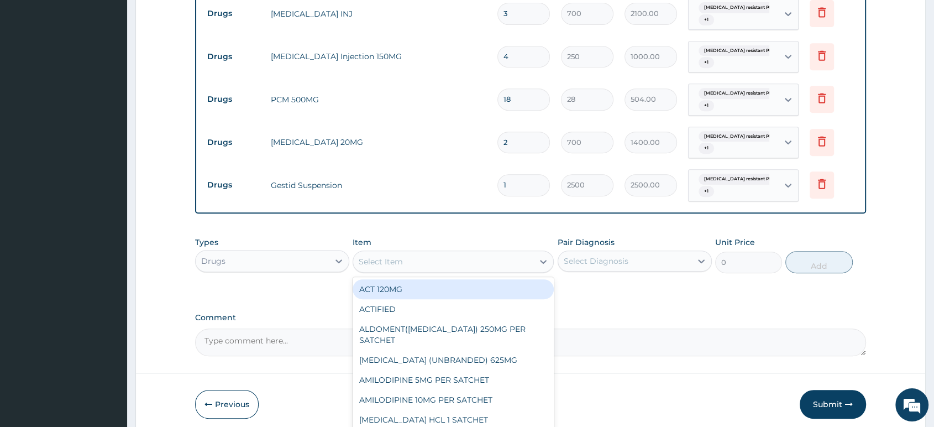
click at [480, 259] on div "Select Item" at bounding box center [443, 261] width 180 height 18
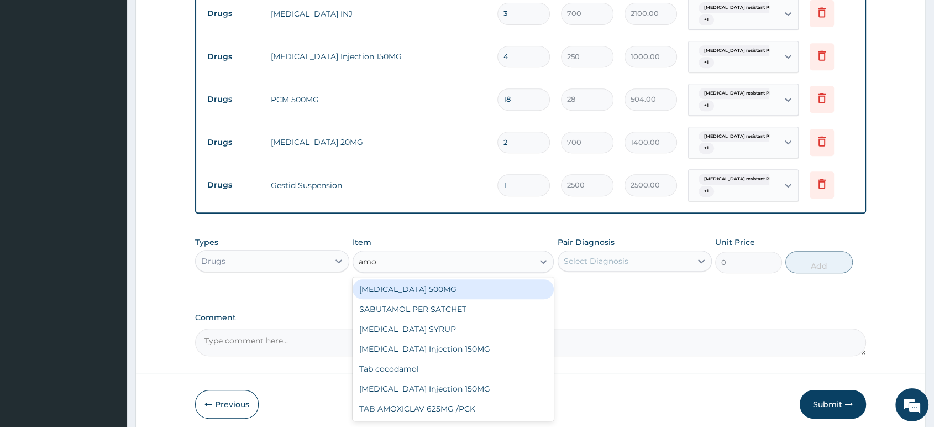
type input "amox"
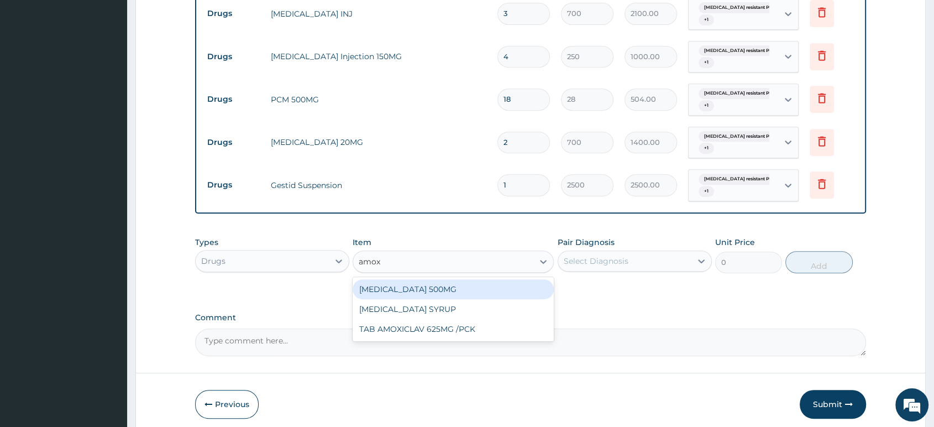
click at [414, 292] on div "AMOXYCILLIN 500MG" at bounding box center [452, 289] width 201 height 20
type input "700"
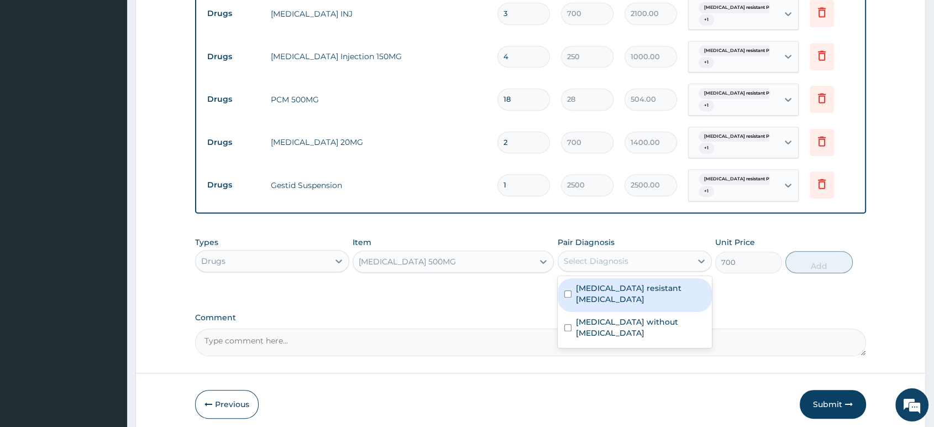
click at [615, 262] on div "Select Diagnosis" at bounding box center [596, 260] width 65 height 11
click at [621, 299] on label "Artemisinin resistant Plasmodium falciparum" at bounding box center [640, 293] width 129 height 22
checkbox input "true"
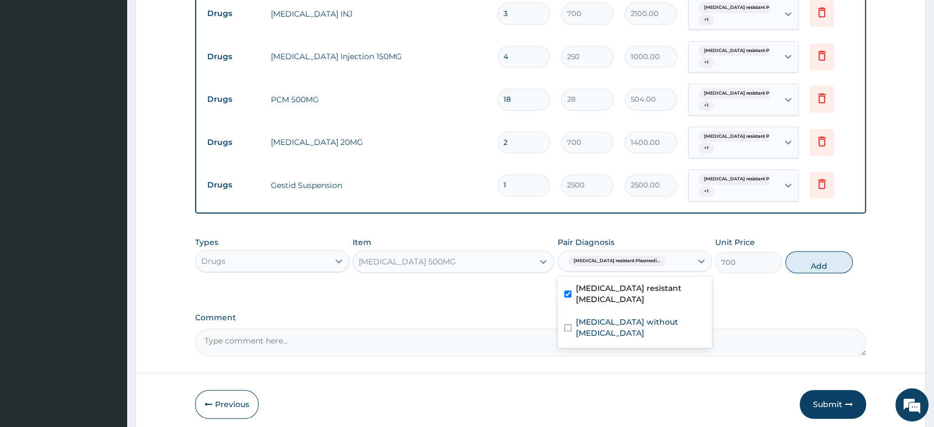
click at [668, 261] on div "Artemisinin resistant Plasmodi..." at bounding box center [624, 260] width 133 height 19
drag, startPoint x: 667, startPoint y: 260, endPoint x: 666, endPoint y: 273, distance: 13.4
click at [666, 260] on div "Artemisinin resistant Plasmodi..." at bounding box center [624, 260] width 133 height 19
click at [650, 313] on div "Sepsis without septic shock" at bounding box center [634, 329] width 154 height 34
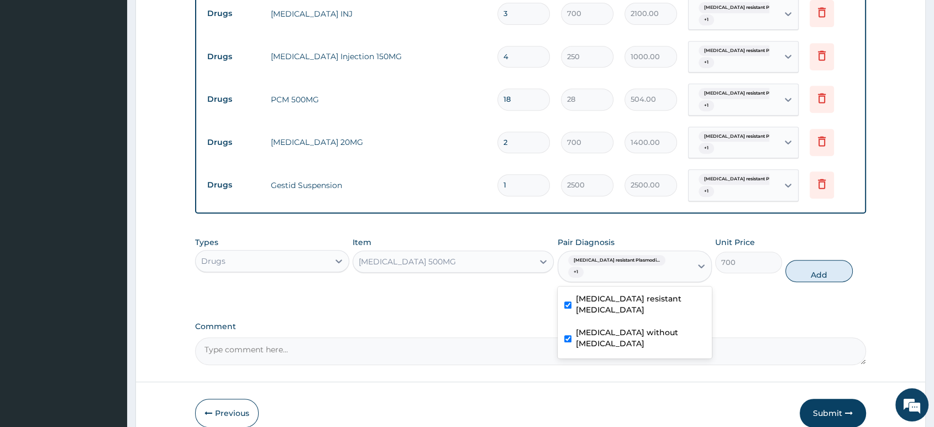
checkbox input "true"
click at [728, 291] on div "Types Drugs Item AMOXYCILLIN 500MG Pair Diagnosis option Sepsis without septic …" at bounding box center [530, 267] width 671 height 73
click at [817, 265] on button "Add" at bounding box center [818, 271] width 67 height 22
type input "0"
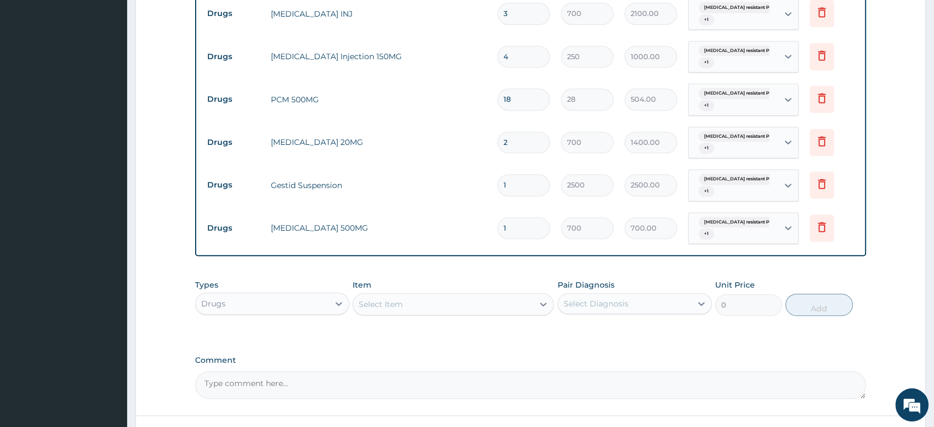
click at [523, 224] on input "1" at bounding box center [523, 228] width 52 height 22
type input "0.00"
type input "2"
type input "1400.00"
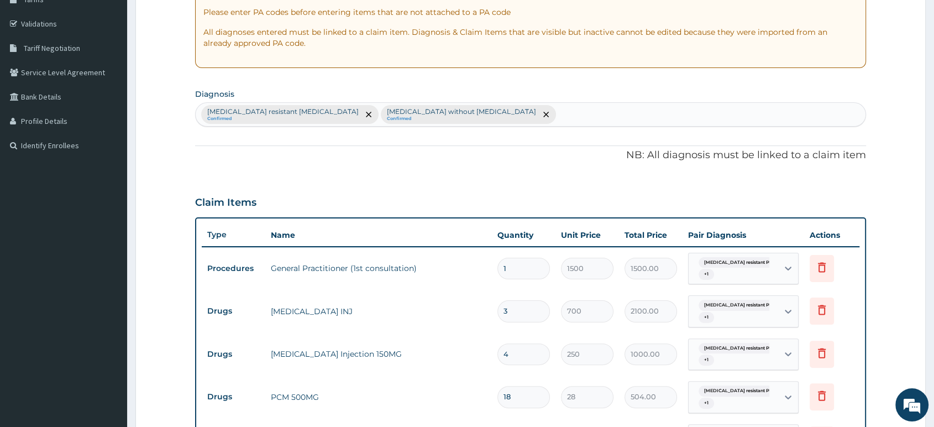
scroll to position [185, 0]
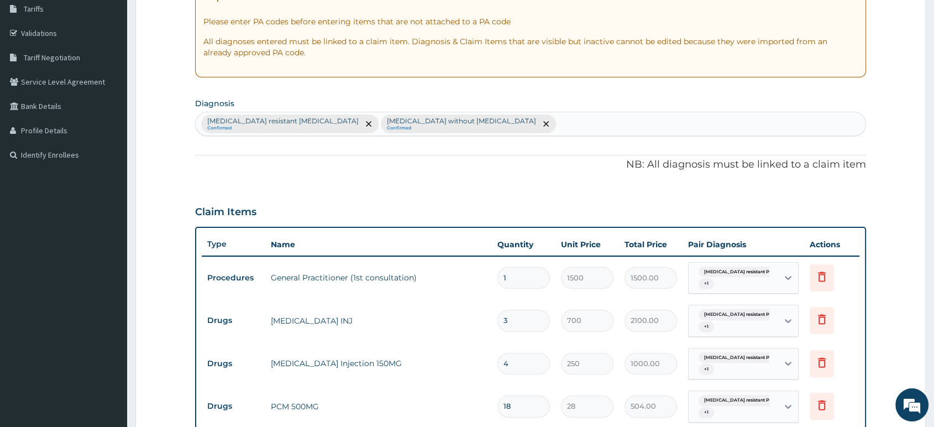
type input "2"
click at [529, 129] on div "Artemisinin resistant Plasmodium falciparum Confirmed Sepsis without septic sho…" at bounding box center [531, 123] width 670 height 23
type input "peptic"
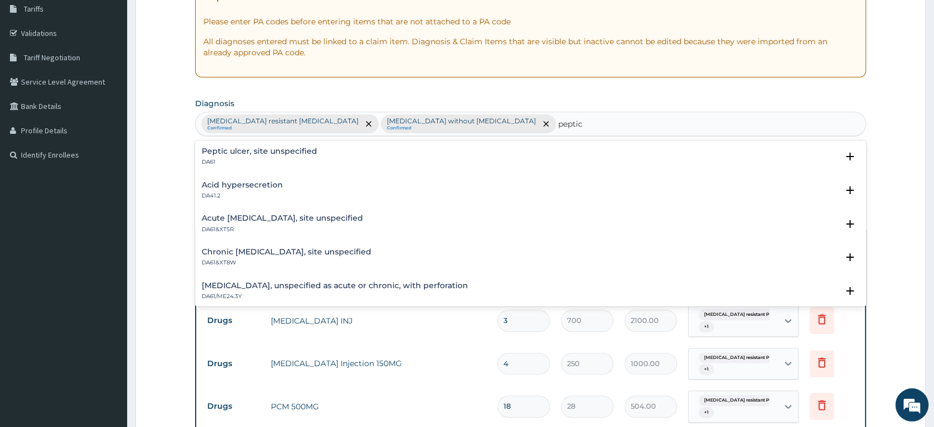
click at [308, 158] on p "DA61" at bounding box center [259, 162] width 115 height 8
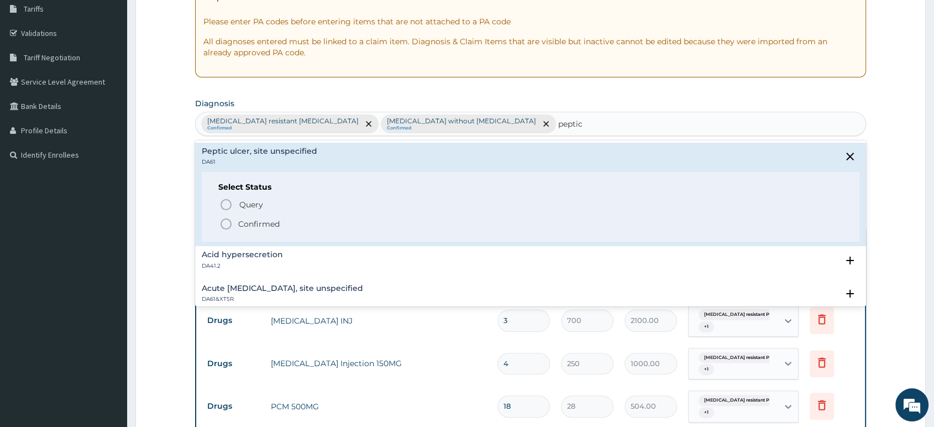
drag, startPoint x: 224, startPoint y: 223, endPoint x: 264, endPoint y: 227, distance: 39.4
click at [225, 223] on icon "status option filled" at bounding box center [225, 223] width 13 height 13
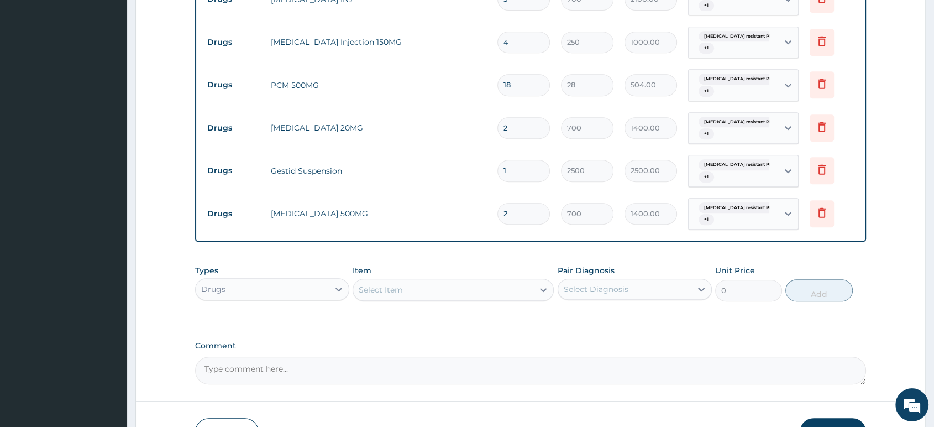
scroll to position [577, 0]
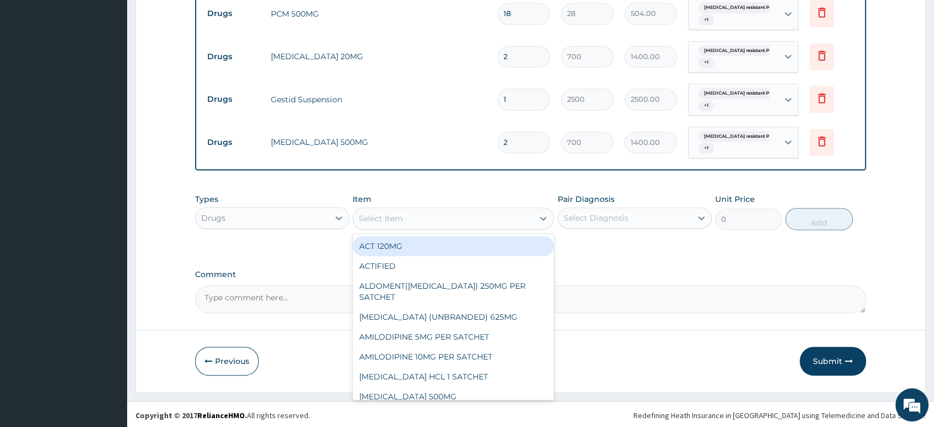
click at [438, 219] on div "Select Item" at bounding box center [443, 218] width 180 height 18
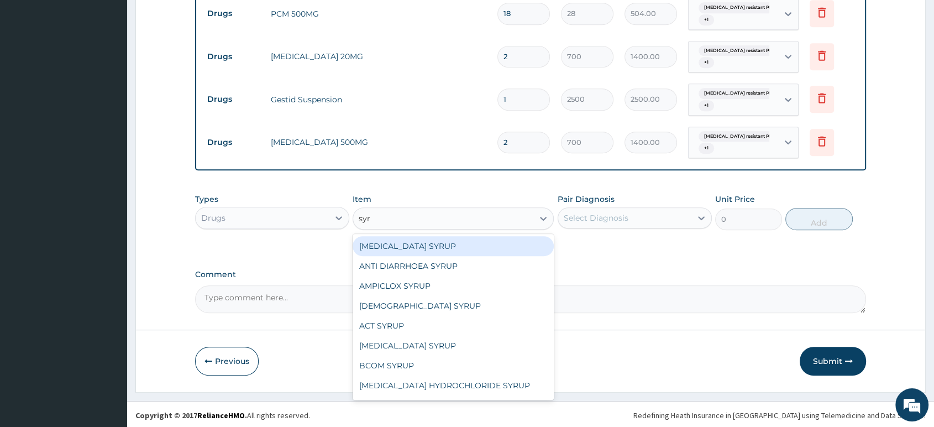
type input "syri"
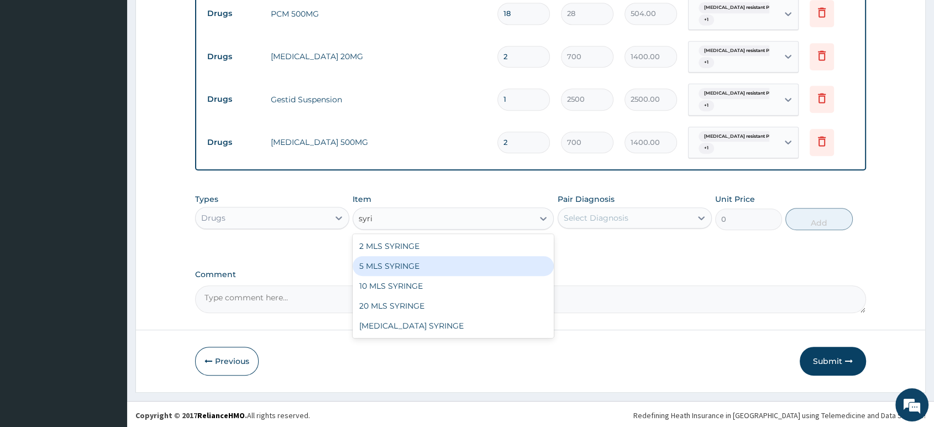
click at [431, 266] on div "5 MLS SYRINGE" at bounding box center [452, 266] width 201 height 20
type input "70"
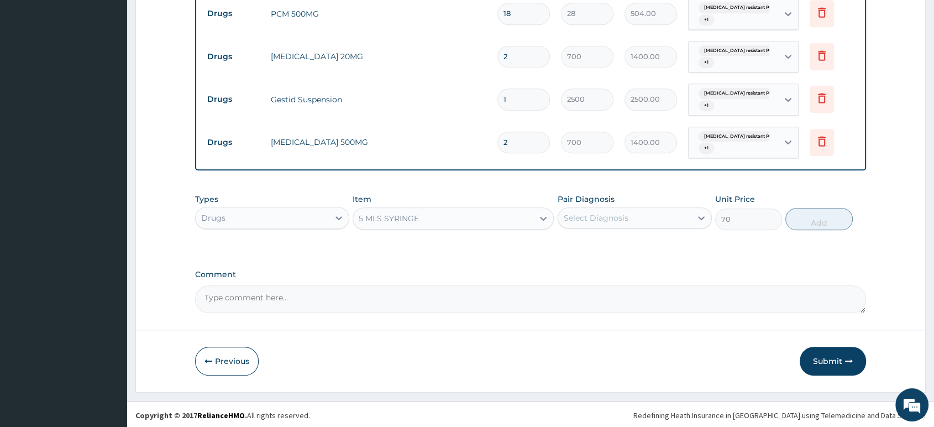
drag, startPoint x: 678, startPoint y: 217, endPoint x: 678, endPoint y: 229, distance: 11.6
click at [678, 218] on div "Select Diagnosis" at bounding box center [624, 218] width 133 height 18
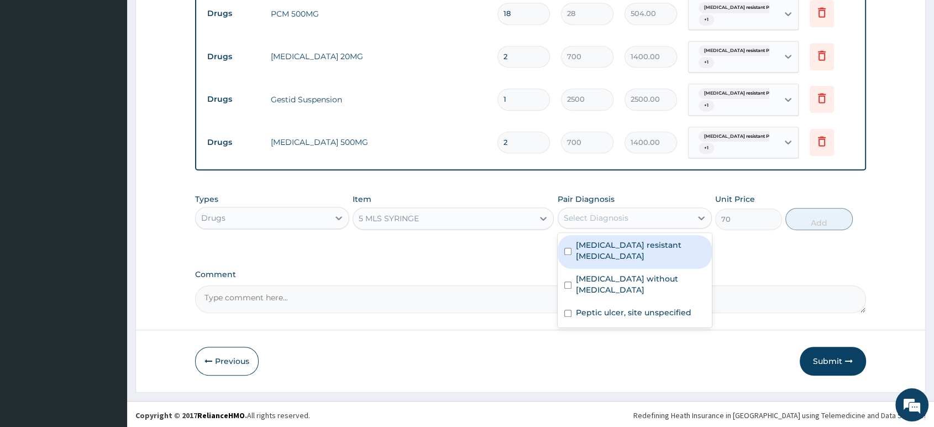
click at [676, 253] on label "Artemisinin resistant Plasmodium falciparum" at bounding box center [640, 250] width 129 height 22
checkbox input "true"
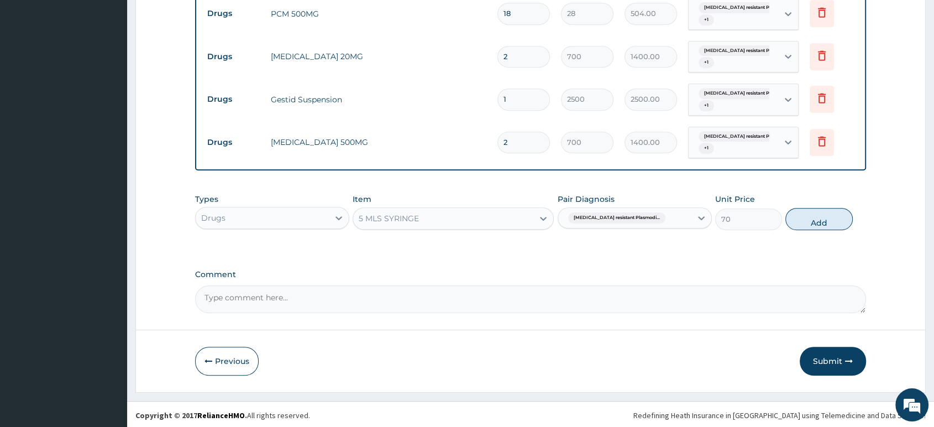
click at [678, 220] on div "Artemisinin resistant Plasmodi..." at bounding box center [624, 217] width 133 height 19
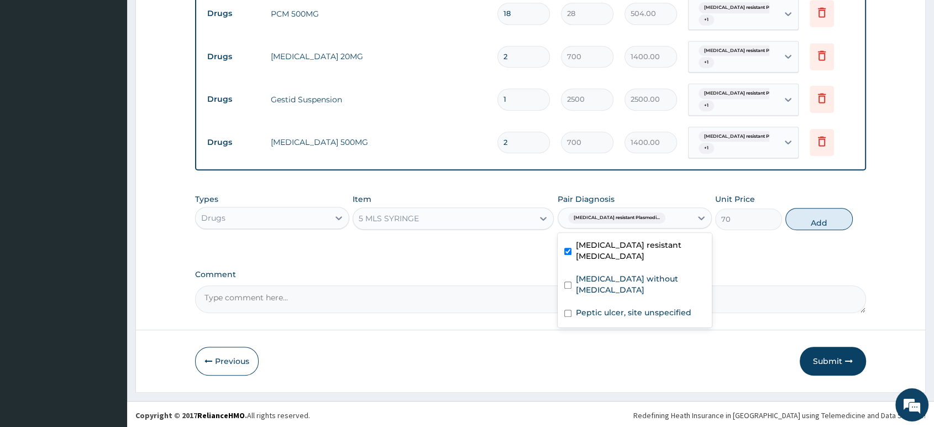
click at [677, 211] on div "Artemisinin resistant Plasmodi..." at bounding box center [624, 217] width 133 height 19
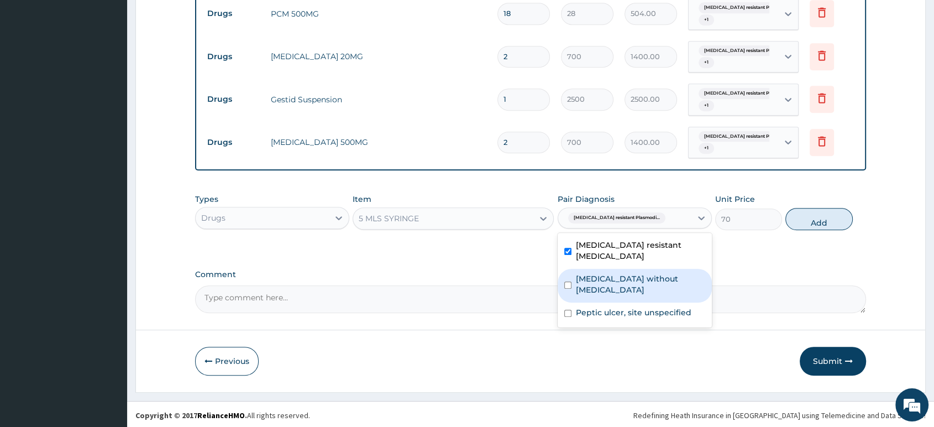
drag, startPoint x: 680, startPoint y: 281, endPoint x: 684, endPoint y: 255, distance: 26.3
click at [681, 281] on label "Sepsis without septic shock" at bounding box center [640, 284] width 129 height 22
click at [683, 276] on label "Sepsis without septic shock" at bounding box center [640, 284] width 129 height 22
checkbox input "false"
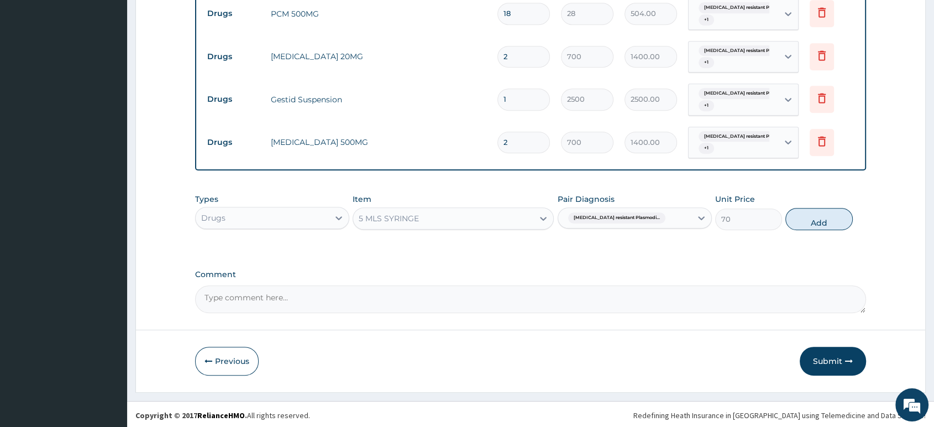
click at [684, 215] on div "Artemisinin resistant Plasmodi..." at bounding box center [624, 217] width 133 height 19
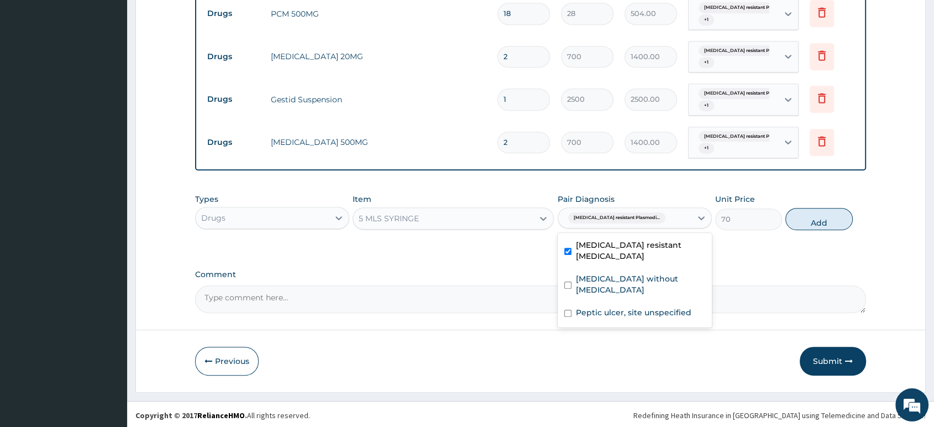
click at [677, 215] on div "Artemisinin resistant Plasmodi..." at bounding box center [624, 217] width 133 height 19
click at [673, 306] on div "Peptic ulcer, site unspecified" at bounding box center [634, 313] width 154 height 23
checkbox input "true"
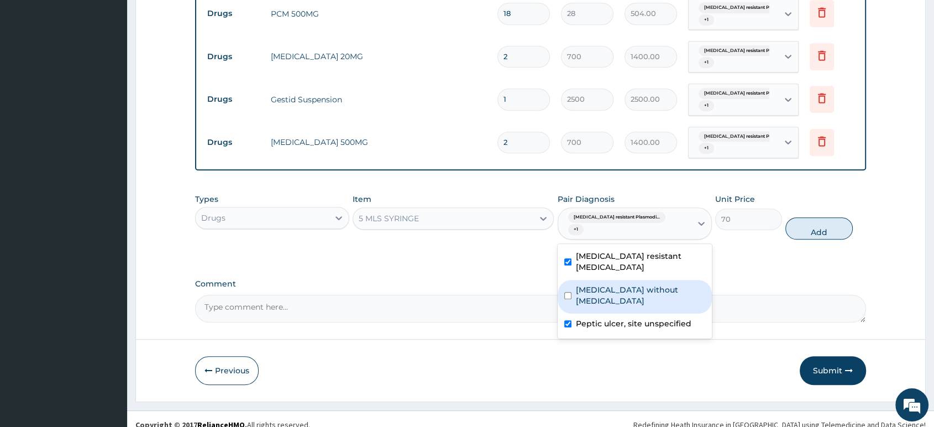
click at [678, 284] on label "Sepsis without septic shock" at bounding box center [640, 295] width 129 height 22
checkbox input "true"
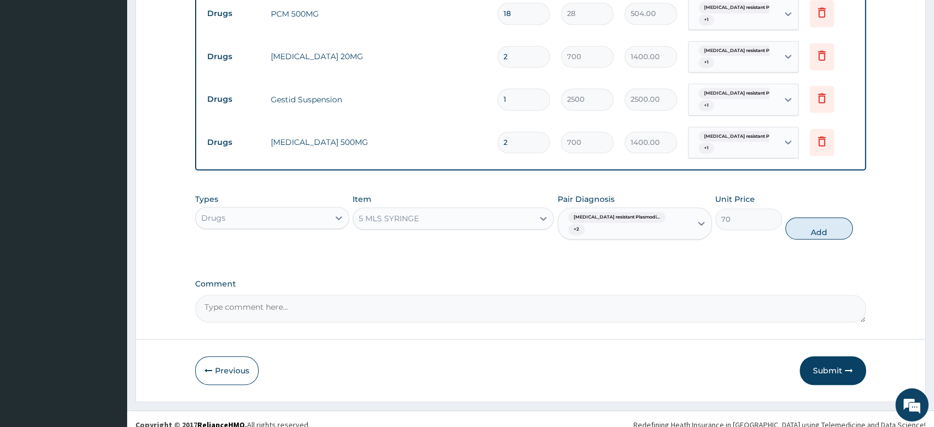
drag, startPoint x: 804, startPoint y: 217, endPoint x: 799, endPoint y: 217, distance: 5.6
click at [804, 217] on button "Add" at bounding box center [818, 228] width 67 height 22
type input "0"
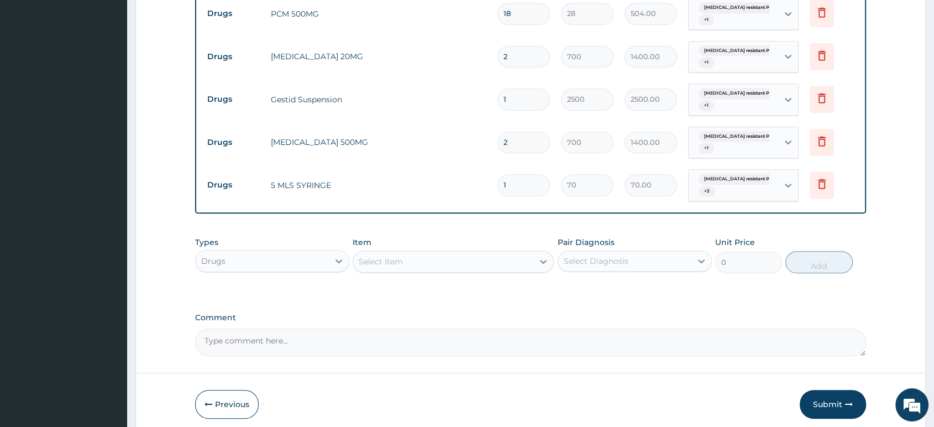
type input "0.00"
type input "4"
type input "280.00"
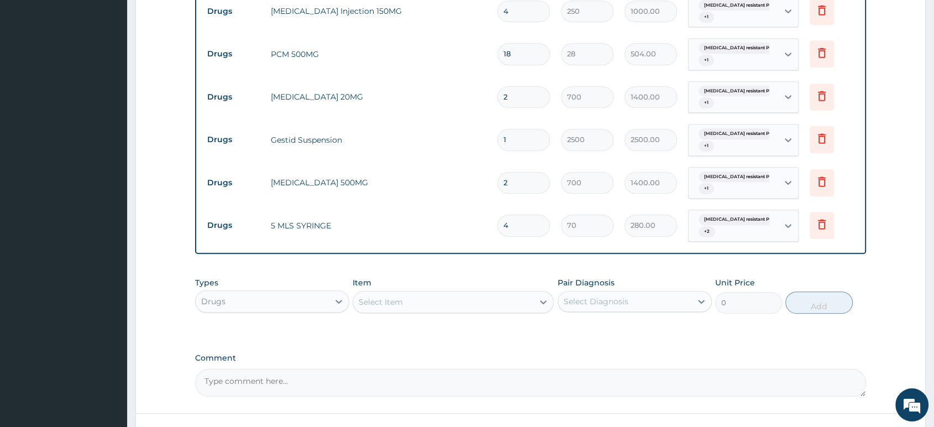
scroll to position [374, 0]
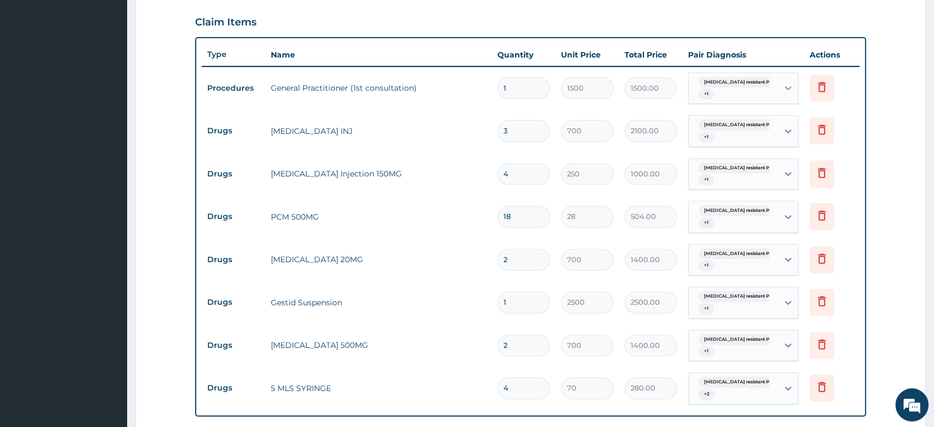
type input "4"
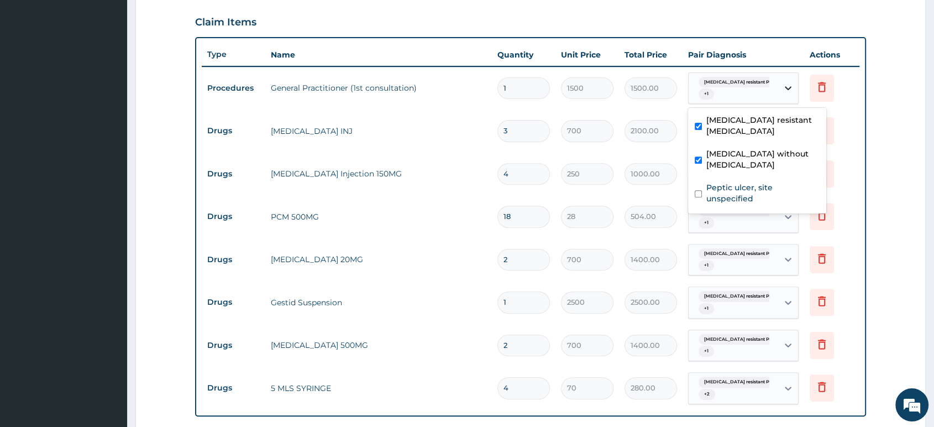
click at [787, 86] on icon at bounding box center [787, 87] width 11 height 11
drag, startPoint x: 760, startPoint y: 173, endPoint x: 801, endPoint y: 108, distance: 77.0
click at [761, 182] on label "Peptic ulcer, site unspecified" at bounding box center [762, 193] width 113 height 22
checkbox input "true"
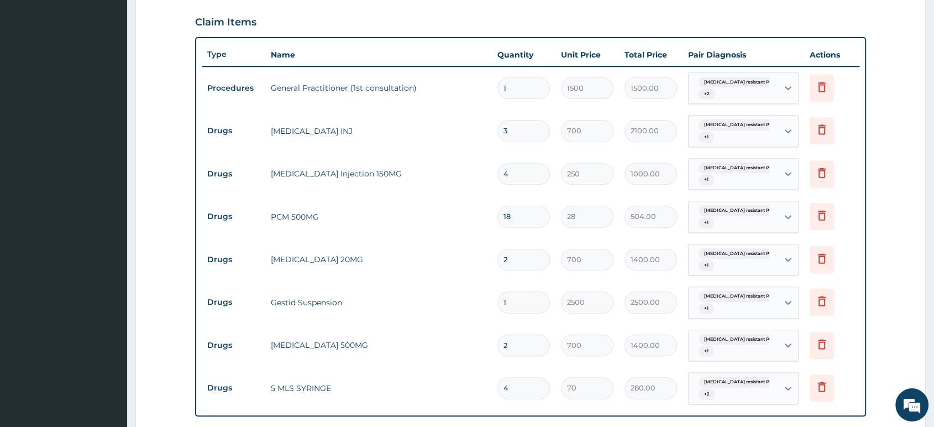
click at [838, 109] on tr "Drugs CHLOROQUINE INJ 3 700 2100.00 Artemisinin resistant Plasmodi... + 1 Delete" at bounding box center [530, 130] width 657 height 43
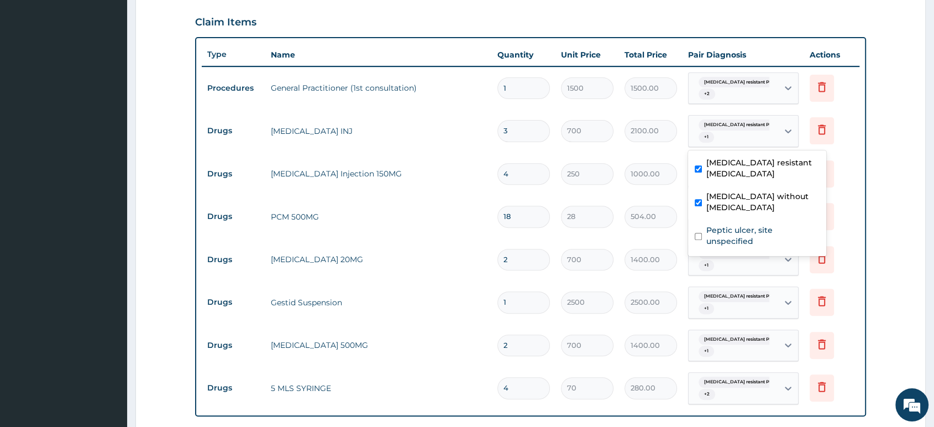
click at [764, 138] on div "Artemisinin resistant Plasmodi... + 1" at bounding box center [731, 131] width 75 height 27
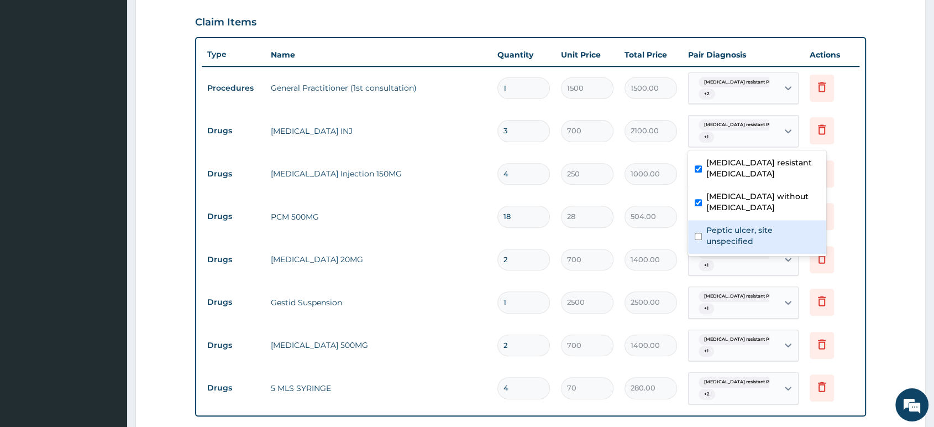
drag, startPoint x: 761, startPoint y: 215, endPoint x: 780, endPoint y: 201, distance: 23.6
click at [762, 224] on label "Peptic ulcer, site unspecified" at bounding box center [762, 235] width 113 height 22
checkbox input "true"
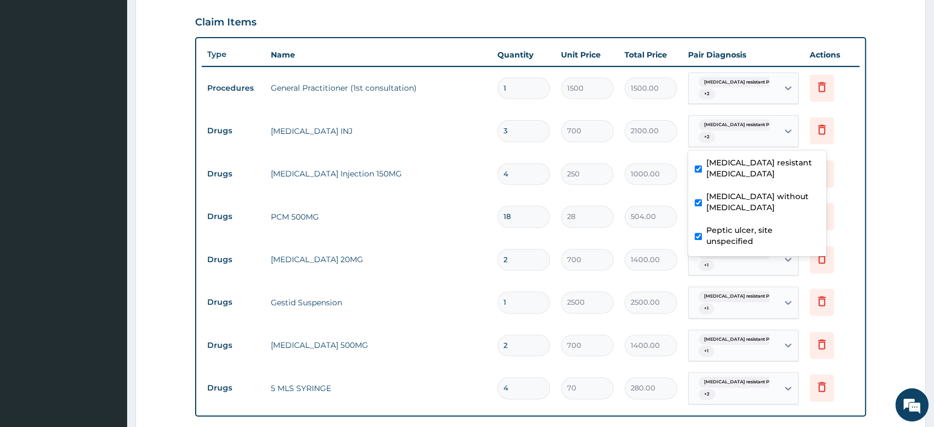
click at [854, 162] on td "Delete" at bounding box center [831, 174] width 55 height 38
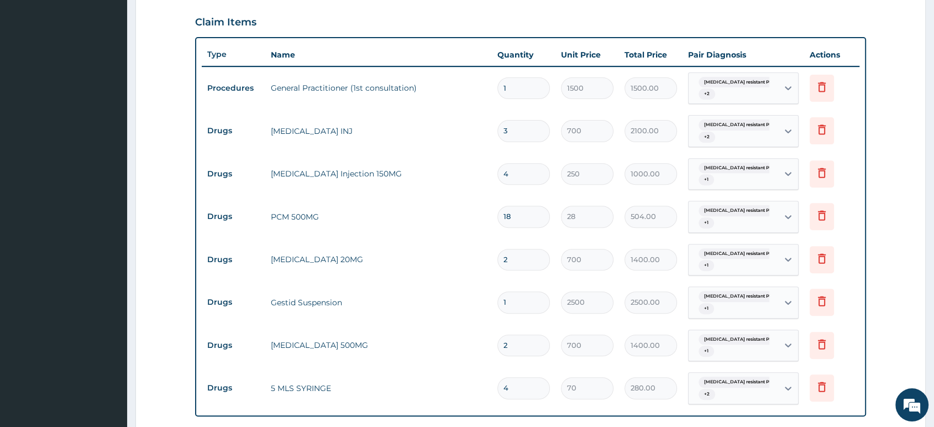
drag, startPoint x: 870, startPoint y: 187, endPoint x: 859, endPoint y: 189, distance: 11.7
click at [866, 188] on form "Step 2 of 2 PA Code / Prescription Code Enter Code(Secondary Care Only) Encount…" at bounding box center [530, 161] width 790 height 953
click at [836, 184] on td "Delete" at bounding box center [831, 174] width 55 height 38
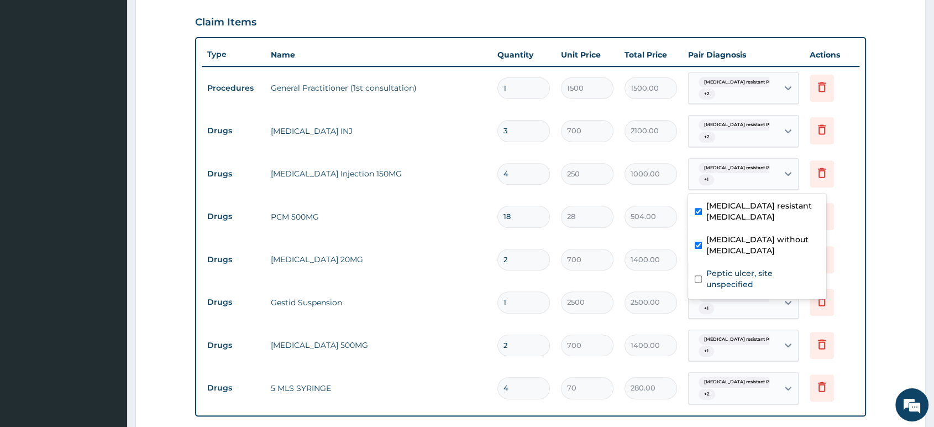
drag, startPoint x: 776, startPoint y: 181, endPoint x: 768, endPoint y: 191, distance: 12.6
click at [776, 181] on div "Artemisinin resistant Plasmodi... + 1" at bounding box center [733, 174] width 90 height 31
drag, startPoint x: 747, startPoint y: 261, endPoint x: 782, endPoint y: 227, distance: 49.2
click at [747, 267] on label "Peptic ulcer, site unspecified" at bounding box center [762, 278] width 113 height 22
checkbox input "true"
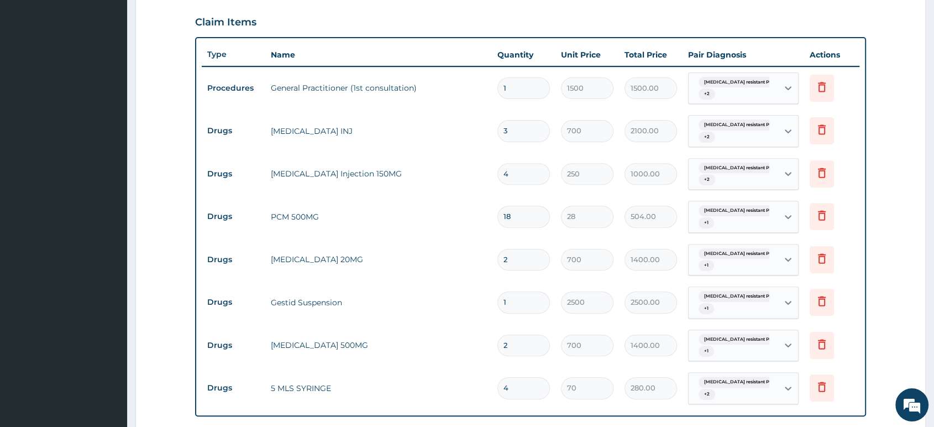
click at [845, 191] on td "Delete" at bounding box center [831, 174] width 55 height 38
click at [840, 225] on td "Delete" at bounding box center [831, 216] width 55 height 38
click at [750, 225] on div "Artemisinin resistant Plasmodi... + 1" at bounding box center [731, 216] width 75 height 27
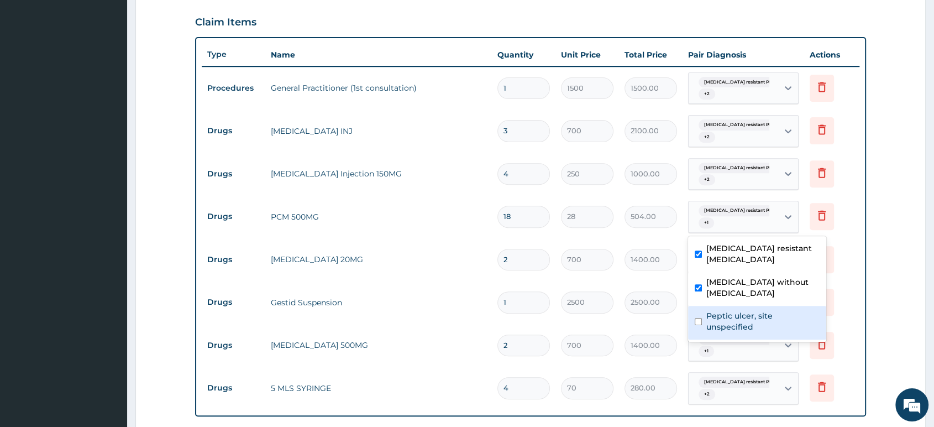
click at [752, 310] on label "Peptic ulcer, site unspecified" at bounding box center [762, 321] width 113 height 22
checkbox input "true"
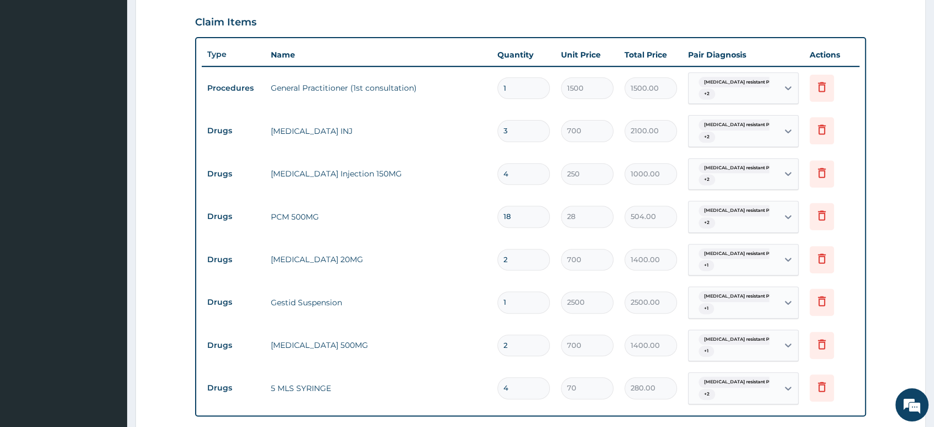
drag, startPoint x: 843, startPoint y: 258, endPoint x: 835, endPoint y: 269, distance: 13.5
click at [843, 259] on td "Delete" at bounding box center [831, 259] width 55 height 38
click at [785, 267] on div at bounding box center [788, 259] width 20 height 20
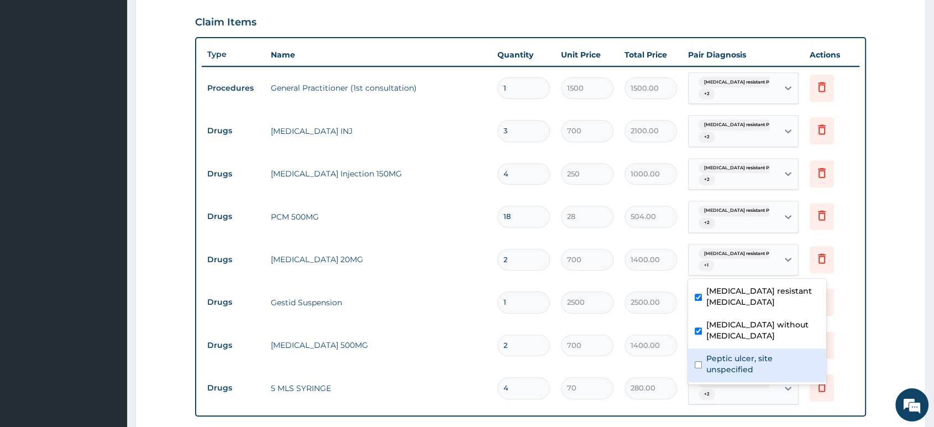
click at [751, 355] on div "Peptic ulcer, site unspecified" at bounding box center [757, 365] width 138 height 34
checkbox input "true"
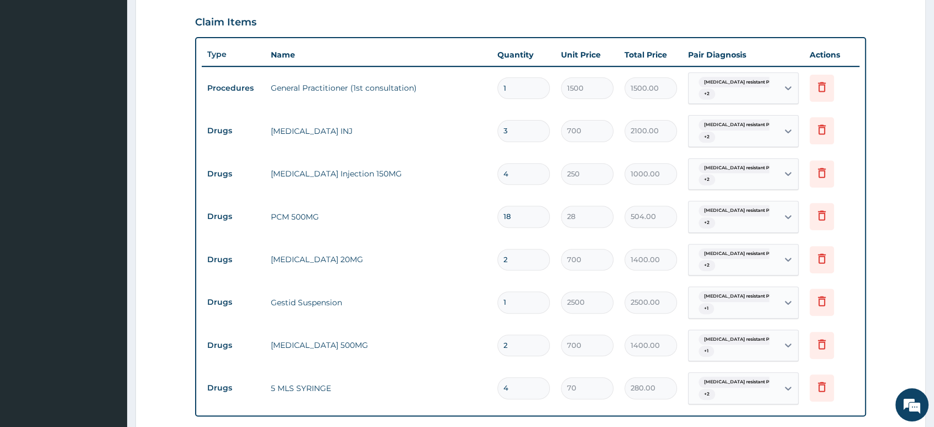
click at [840, 288] on td "Delete" at bounding box center [831, 302] width 55 height 38
click at [789, 301] on icon at bounding box center [788, 303] width 7 height 4
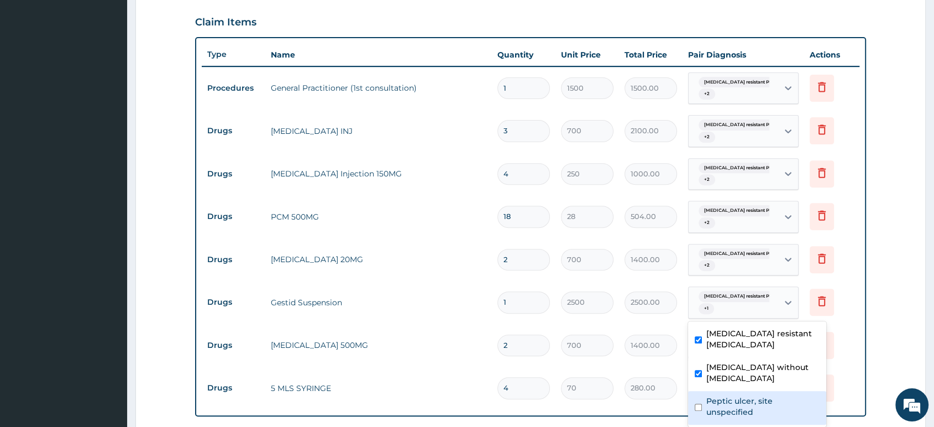
click at [746, 397] on div "Peptic ulcer, site unspecified" at bounding box center [757, 408] width 138 height 34
checkbox input "true"
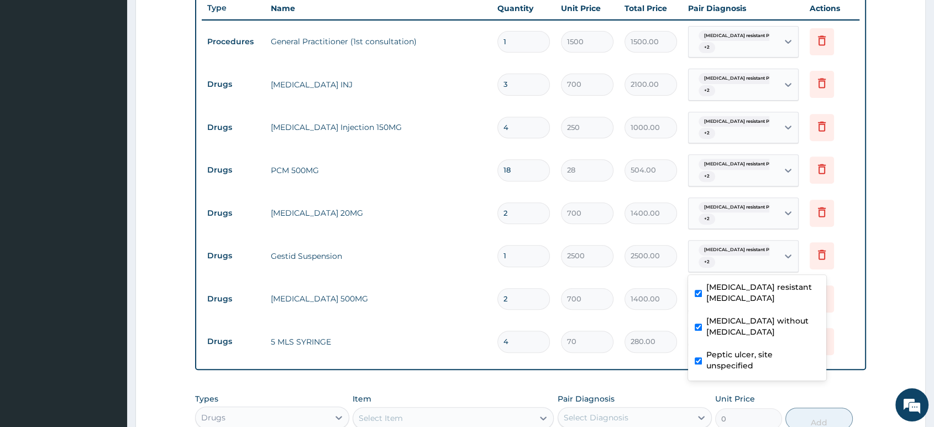
scroll to position [497, 0]
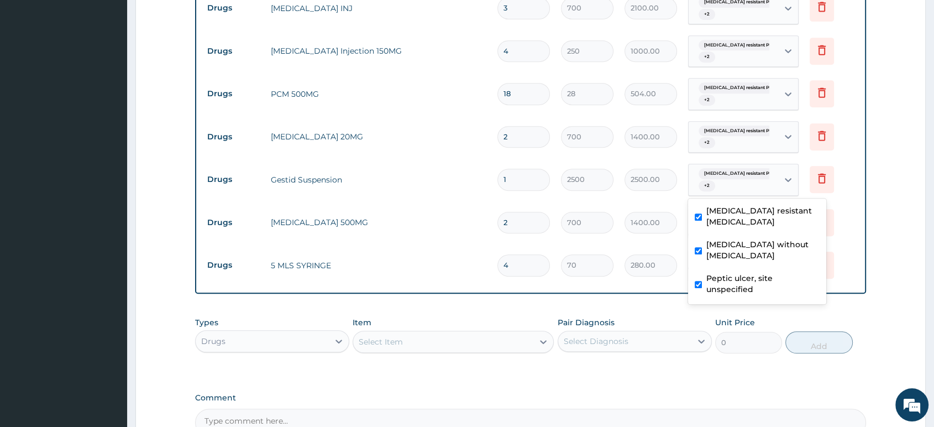
click at [844, 220] on td "Delete" at bounding box center [831, 222] width 55 height 38
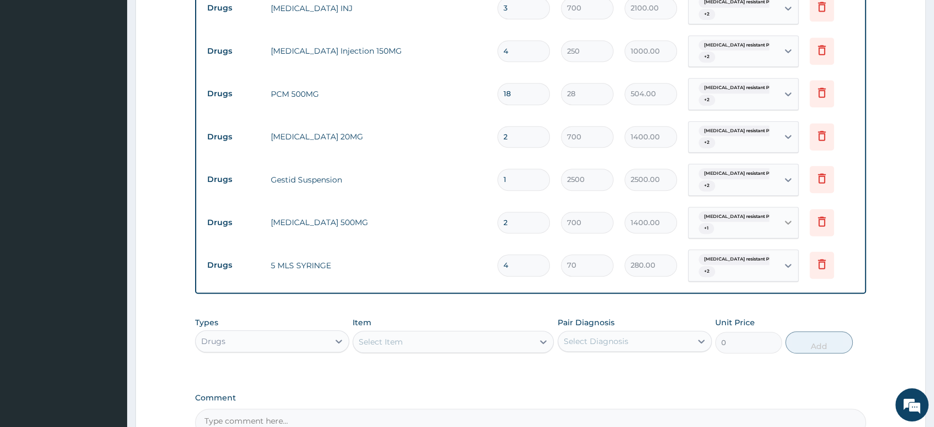
click at [787, 224] on icon at bounding box center [787, 222] width 11 height 11
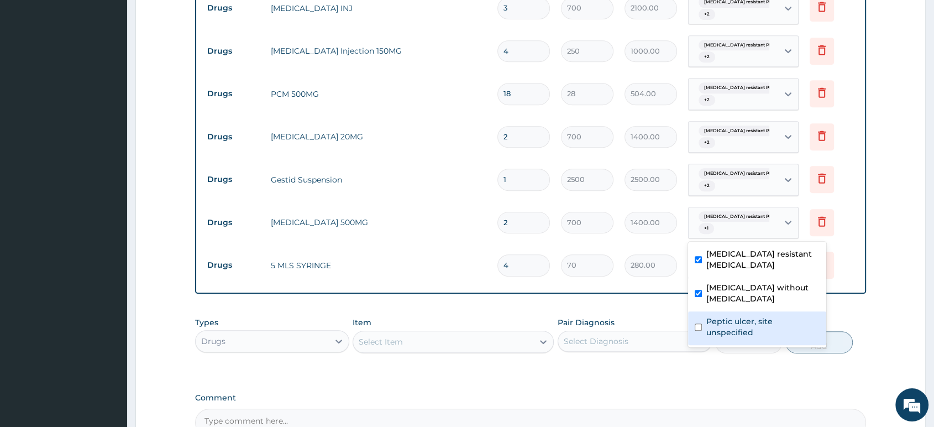
drag, startPoint x: 750, startPoint y: 311, endPoint x: 754, endPoint y: 307, distance: 5.9
click at [750, 315] on label "Peptic ulcer, site unspecified" at bounding box center [762, 326] width 113 height 22
checkbox input "true"
click at [852, 224] on td "Delete" at bounding box center [831, 222] width 55 height 38
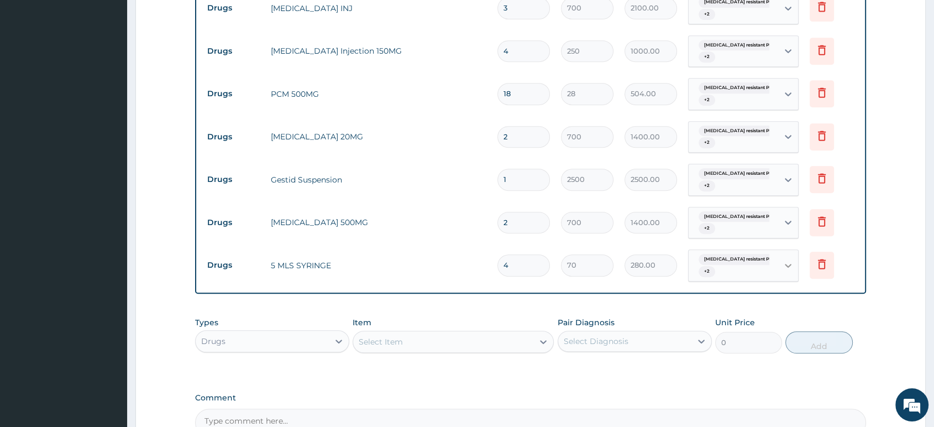
click at [791, 266] on icon at bounding box center [787, 265] width 11 height 11
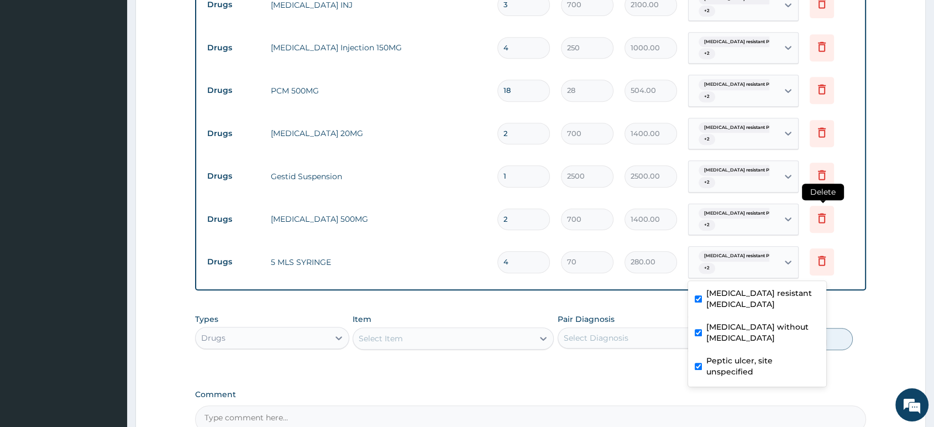
scroll to position [435, 0]
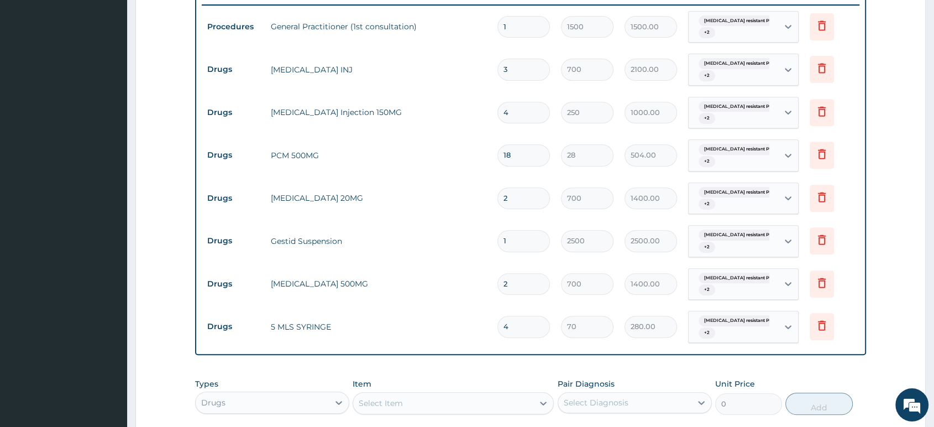
click at [853, 231] on td "Delete" at bounding box center [831, 241] width 55 height 38
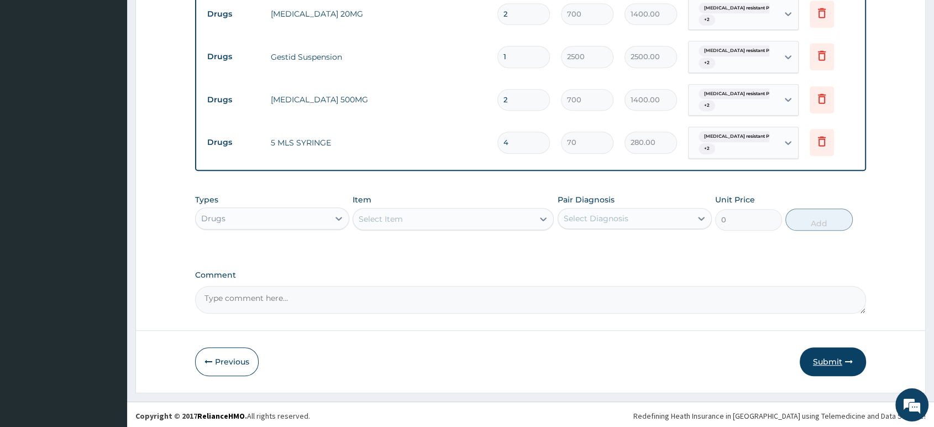
click at [831, 356] on button "Submit" at bounding box center [832, 361] width 66 height 29
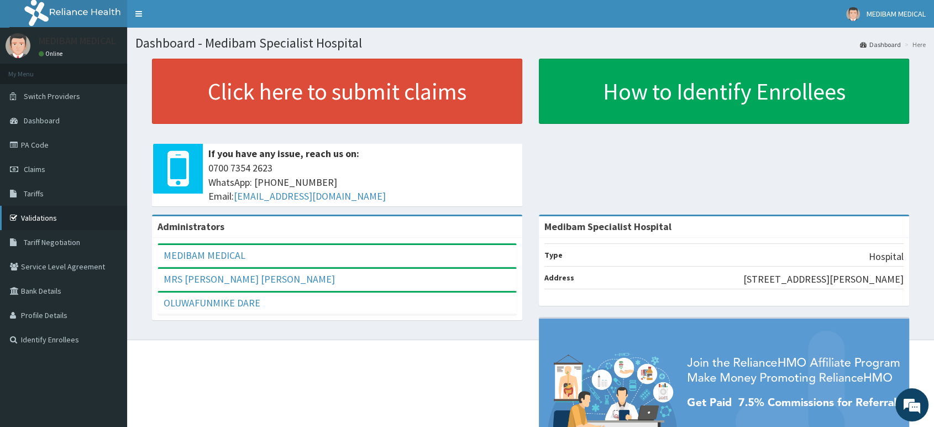
click at [30, 220] on link "Validations" at bounding box center [63, 218] width 127 height 24
